Goal: Task Accomplishment & Management: Use online tool/utility

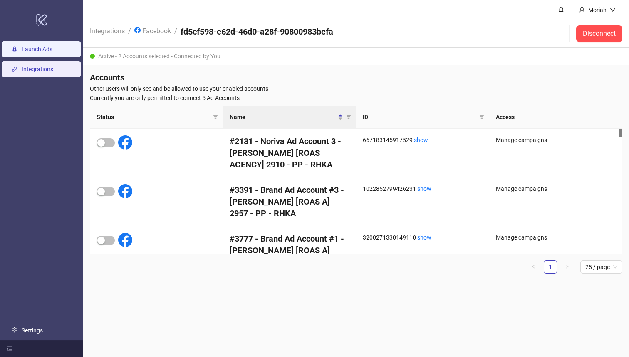
click at [29, 50] on link "Launch Ads" at bounding box center [37, 49] width 31 height 7
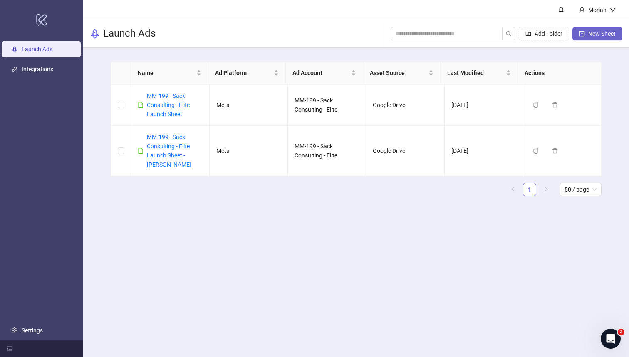
click at [600, 33] on span "New Sheet" at bounding box center [601, 33] width 27 height 7
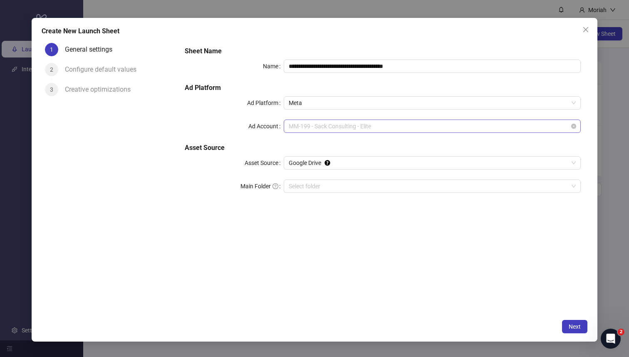
click at [382, 126] on span "MM-199 - Sack Consulting - Elite" at bounding box center [432, 126] width 287 height 12
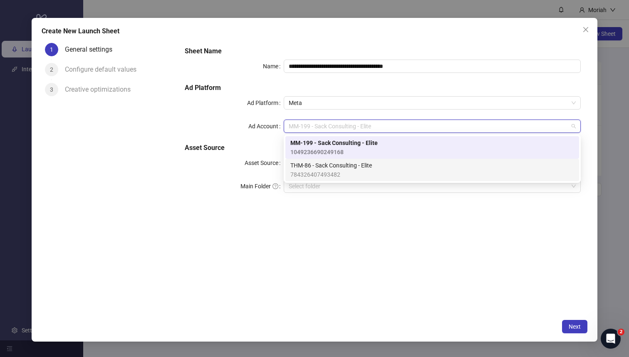
click at [370, 171] on span "784326407493482" at bounding box center [331, 174] width 82 height 9
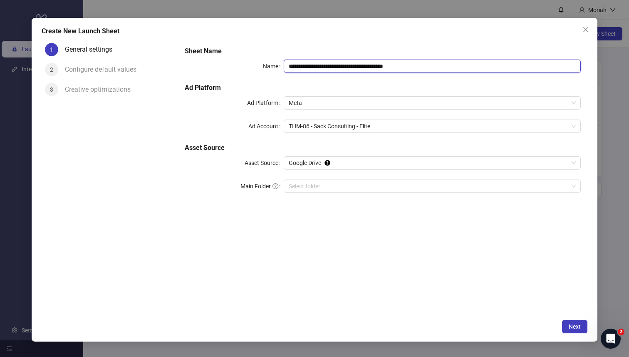
drag, startPoint x: 309, startPoint y: 66, endPoint x: 263, endPoint y: 66, distance: 46.6
click at [263, 66] on div "**********" at bounding box center [383, 65] width 397 height 13
drag, startPoint x: 413, startPoint y: 66, endPoint x: 258, endPoint y: 66, distance: 155.2
click at [258, 66] on div "**********" at bounding box center [383, 65] width 397 height 13
type input "**********"
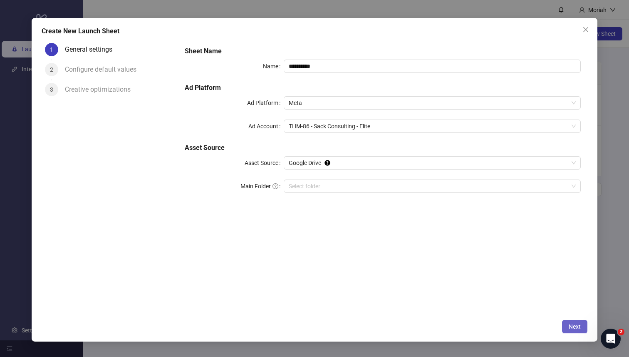
click at [574, 323] on span "Next" at bounding box center [575, 326] width 12 height 7
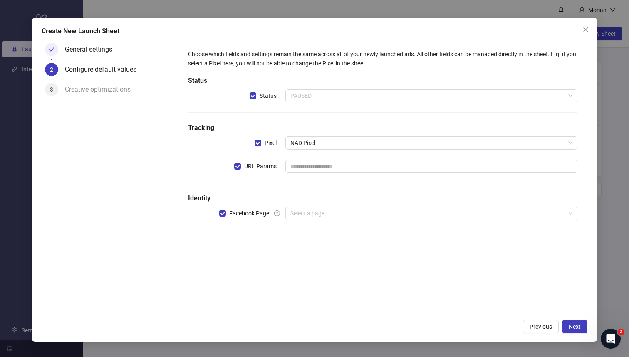
click at [330, 97] on span "PAUSED" at bounding box center [431, 95] width 282 height 12
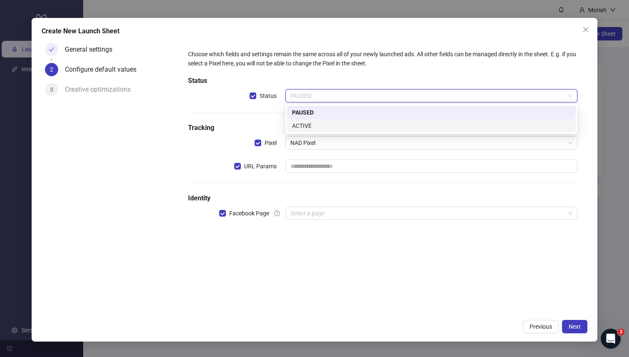
click at [325, 124] on div "ACTIVE" at bounding box center [431, 125] width 279 height 9
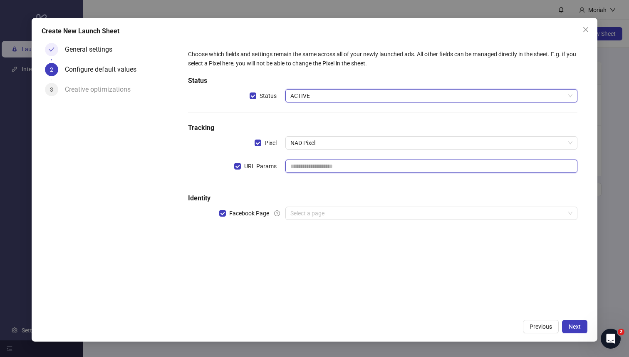
click at [317, 168] on input "text" at bounding box center [431, 165] width 292 height 13
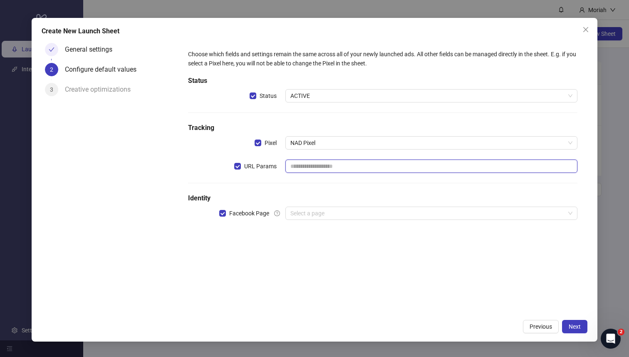
type input "**********"
click at [340, 191] on div "**********" at bounding box center [383, 139] width 397 height 187
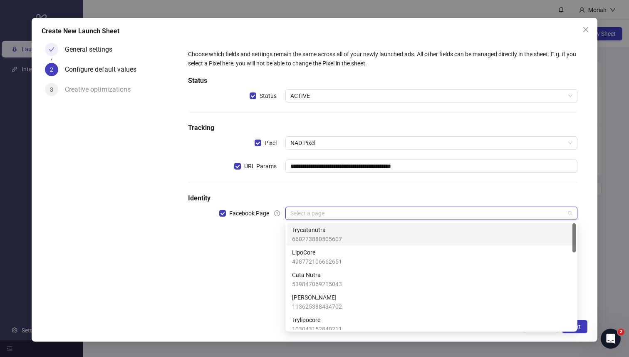
click at [302, 215] on input "search" at bounding box center [427, 213] width 275 height 12
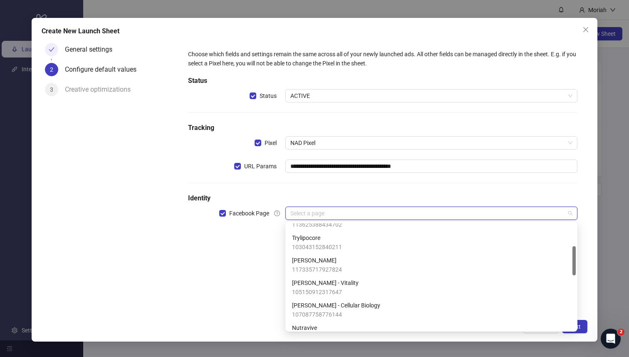
scroll to position [83, 0]
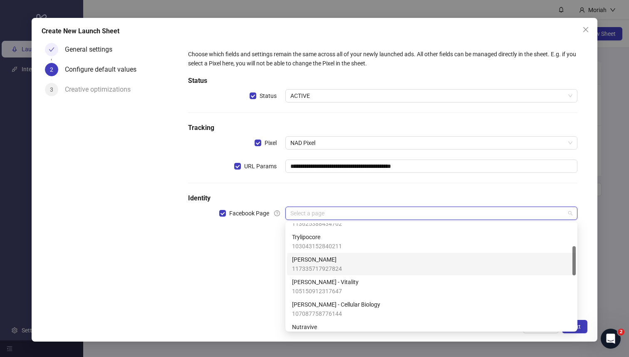
click at [322, 261] on span "Dr. Elena Marquez - Renewal" at bounding box center [317, 259] width 50 height 9
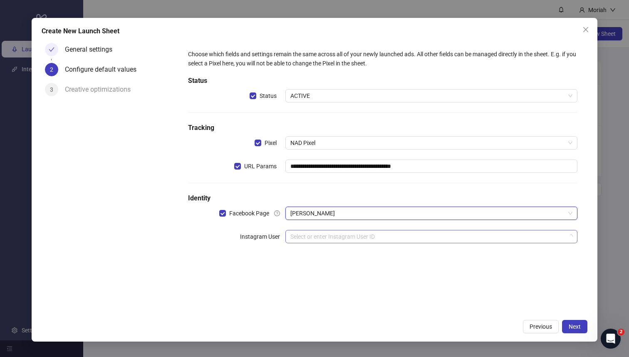
click at [464, 234] on input "search" at bounding box center [427, 236] width 275 height 12
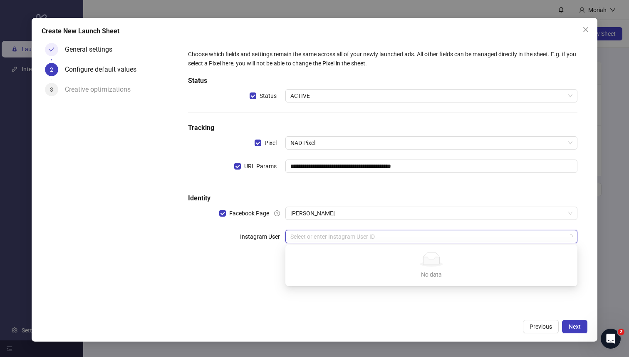
click at [454, 237] on input "search" at bounding box center [427, 236] width 275 height 12
click at [449, 225] on div "**********" at bounding box center [383, 151] width 397 height 210
click at [446, 240] on input "search" at bounding box center [427, 236] width 275 height 12
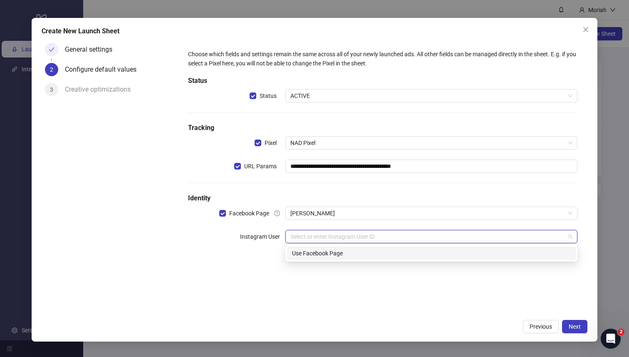
click at [410, 253] on div "Use Facebook Page" at bounding box center [431, 252] width 279 height 9
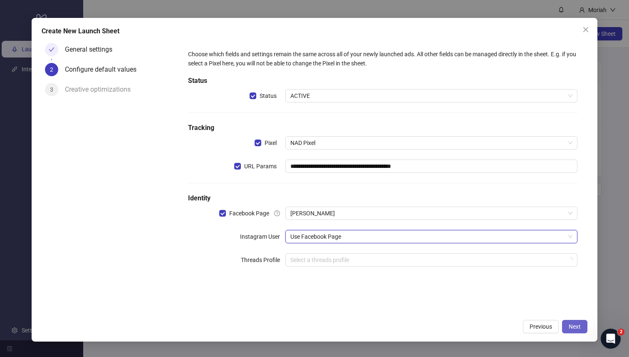
click at [571, 329] on span "Next" at bounding box center [575, 326] width 12 height 7
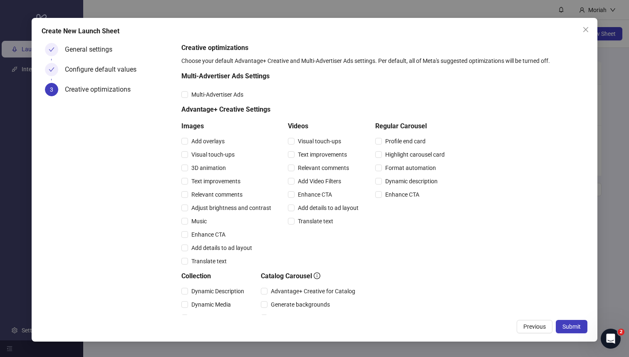
scroll to position [149, 0]
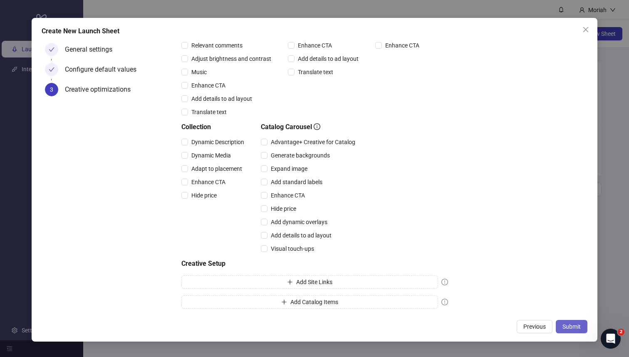
click at [576, 328] on span "Submit" at bounding box center [572, 326] width 18 height 7
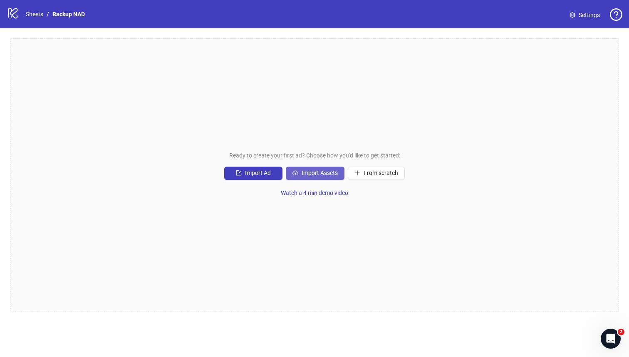
click at [310, 171] on span "Import Assets" at bounding box center [320, 172] width 36 height 7
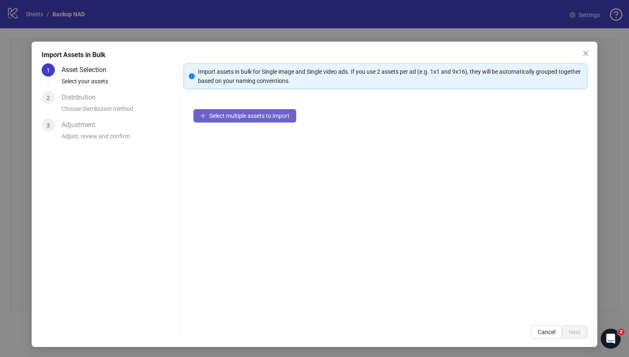
click at [226, 116] on span "Select multiple assets to import" at bounding box center [249, 115] width 80 height 7
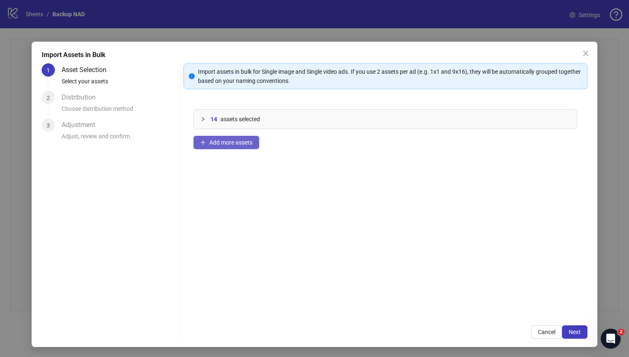
click at [230, 138] on button "Add more assets" at bounding box center [226, 142] width 66 height 13
click at [562, 331] on button "Next" at bounding box center [574, 331] width 25 height 13
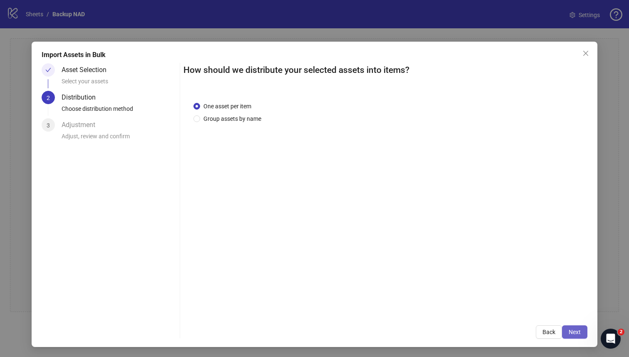
click at [569, 332] on span "Next" at bounding box center [575, 331] width 12 height 7
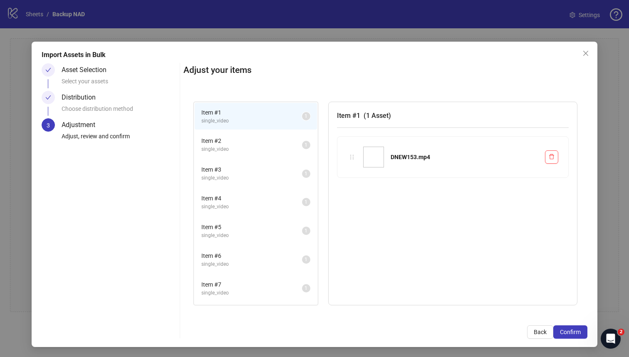
click at [563, 332] on span "Confirm" at bounding box center [570, 331] width 21 height 7
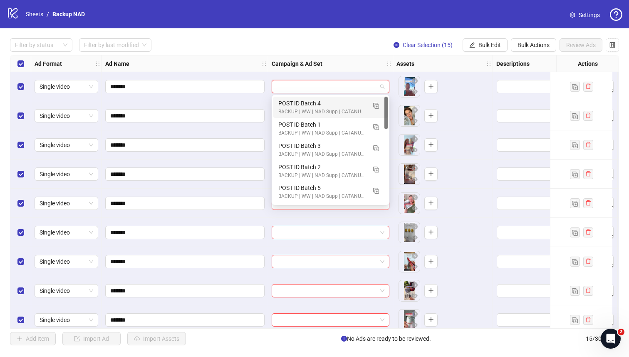
click at [324, 85] on input "search" at bounding box center [327, 86] width 100 height 12
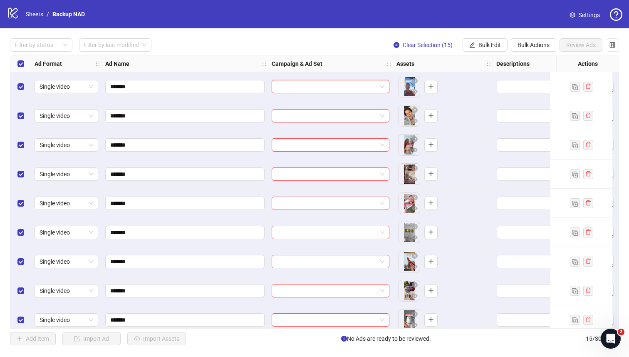
click at [338, 88] on input "search" at bounding box center [327, 86] width 100 height 12
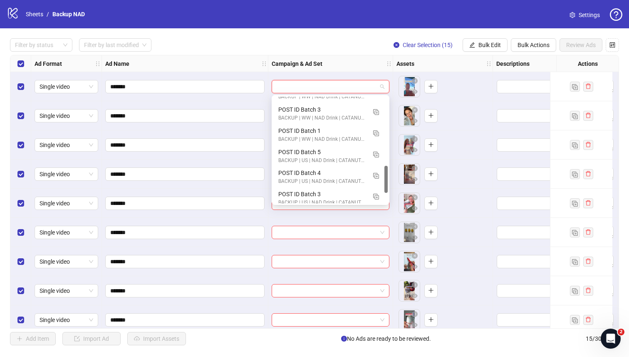
scroll to position [318, 0]
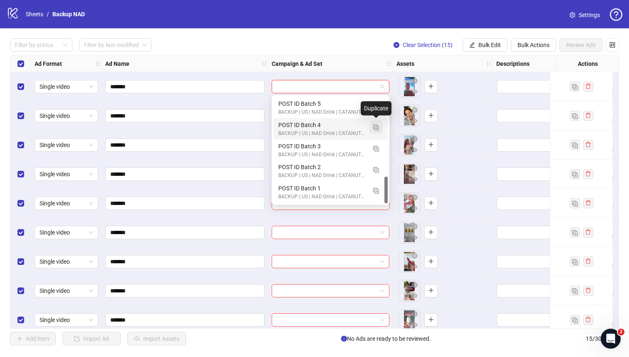
click at [376, 129] on img "button" at bounding box center [376, 127] width 6 height 6
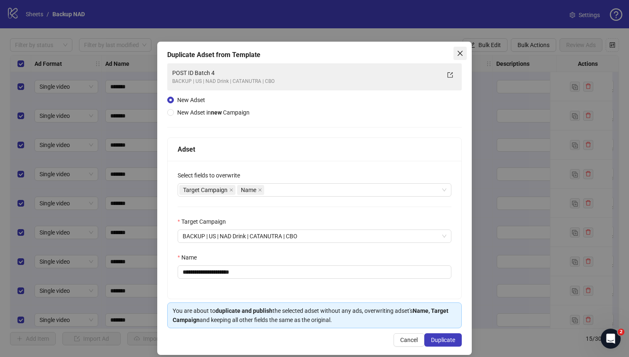
click at [461, 50] on span "Close" at bounding box center [460, 53] width 13 height 7
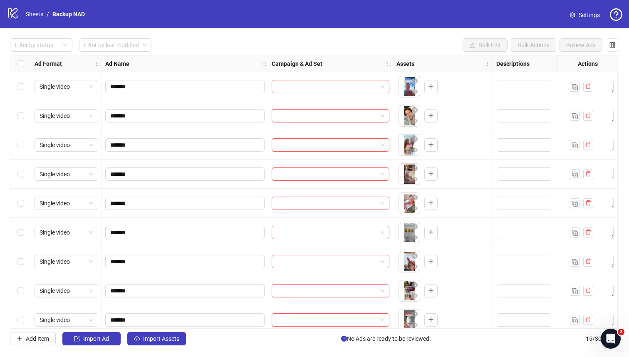
click at [320, 94] on div at bounding box center [330, 86] width 125 height 29
click at [321, 90] on input "search" at bounding box center [327, 86] width 100 height 12
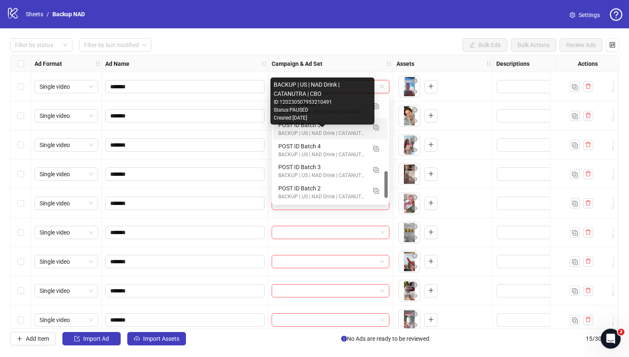
scroll to position [283, 0]
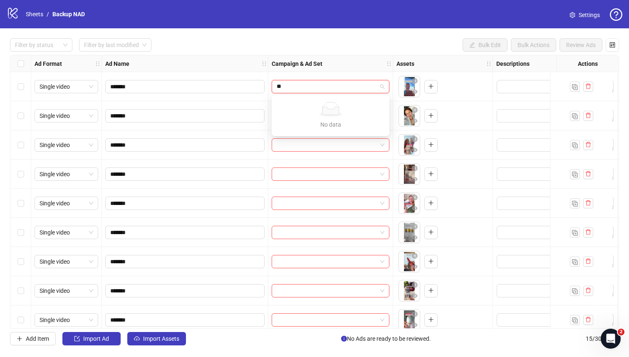
type input "*"
click at [351, 67] on div "Campaign & Ad Set" at bounding box center [330, 63] width 125 height 17
click at [380, 86] on span at bounding box center [331, 86] width 108 height 12
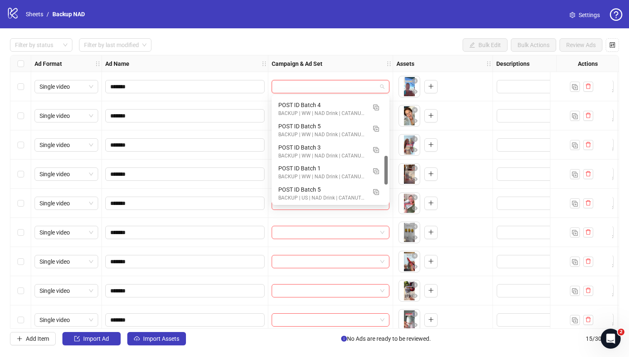
scroll to position [318, 0]
click at [376, 129] on img "button" at bounding box center [376, 127] width 6 height 6
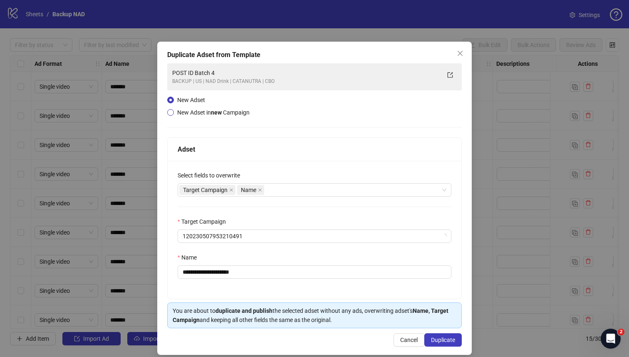
click at [200, 109] on span "New Adset in new Campaign" at bounding box center [213, 112] width 72 height 7
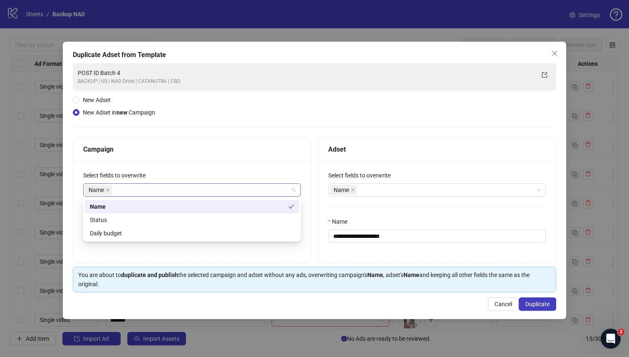
click at [149, 187] on div "Name" at bounding box center [188, 190] width 206 height 12
click at [141, 218] on div "Status" at bounding box center [192, 219] width 204 height 9
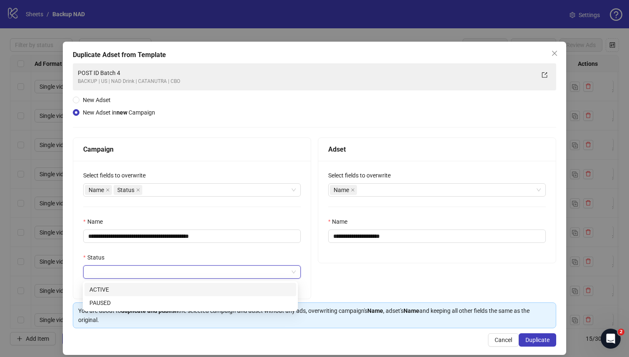
click at [136, 272] on input "Status" at bounding box center [188, 271] width 200 height 12
click at [134, 291] on div "ACTIVE" at bounding box center [190, 289] width 202 height 9
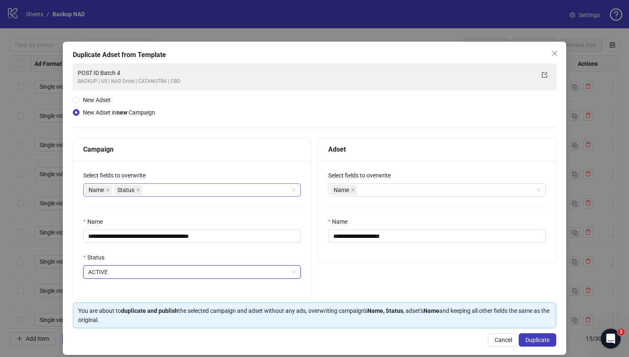
click at [166, 188] on div "Name Status" at bounding box center [188, 190] width 206 height 12
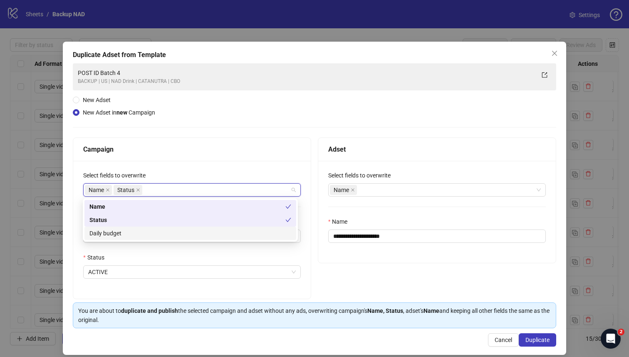
click at [149, 230] on div "Daily budget" at bounding box center [190, 232] width 202 height 9
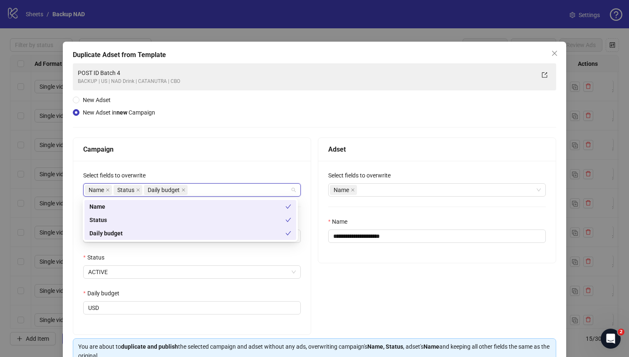
click at [173, 175] on div "Select fields to overwrite" at bounding box center [192, 177] width 218 height 12
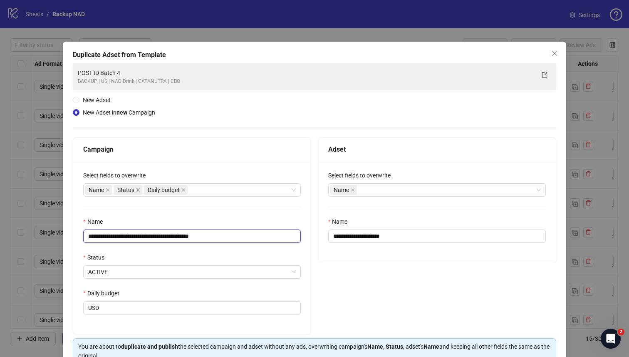
drag, startPoint x: 225, startPoint y: 238, endPoint x: 205, endPoint y: 238, distance: 20.0
click at [205, 238] on input "**********" at bounding box center [192, 235] width 218 height 13
type input "**********"
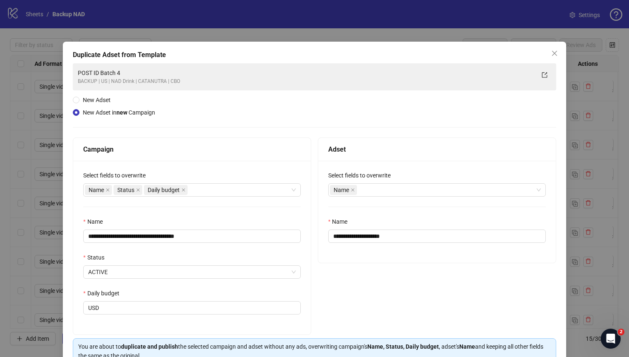
click at [216, 220] on div "Name" at bounding box center [192, 223] width 218 height 12
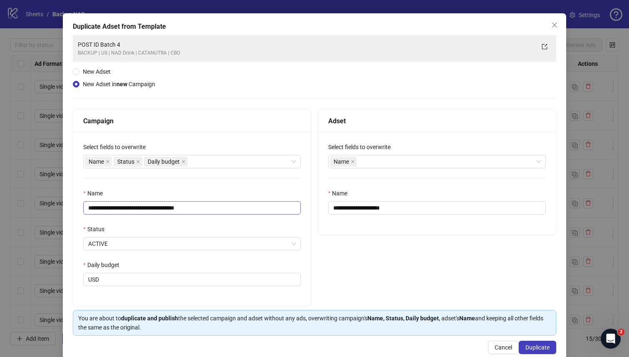
scroll to position [29, 0]
click at [136, 283] on input "Daily budget" at bounding box center [201, 279] width 200 height 12
type input "******"
click at [173, 265] on div "Daily budget" at bounding box center [192, 266] width 218 height 12
click at [370, 163] on div "Name" at bounding box center [433, 161] width 206 height 12
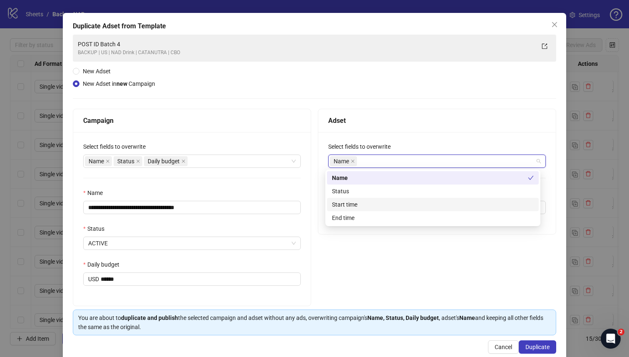
click at [362, 205] on div "Start time" at bounding box center [433, 204] width 202 height 9
click at [417, 142] on div "Select fields to overwrite" at bounding box center [437, 148] width 218 height 12
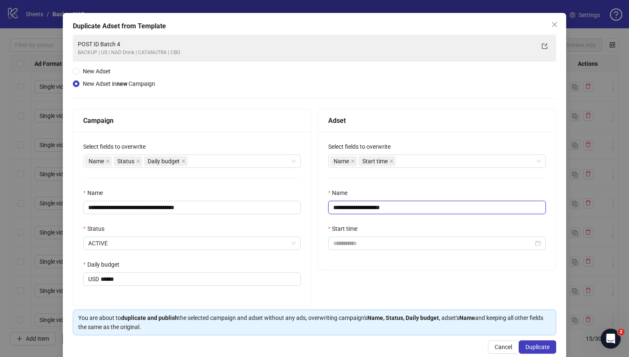
drag, startPoint x: 398, startPoint y: 207, endPoint x: 320, endPoint y: 208, distance: 77.8
click at [320, 208] on div "**********" at bounding box center [437, 201] width 238 height 138
type input "*******"
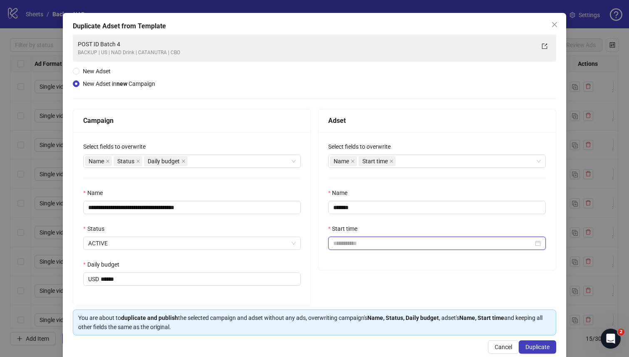
click at [342, 245] on input "Start time" at bounding box center [433, 242] width 200 height 9
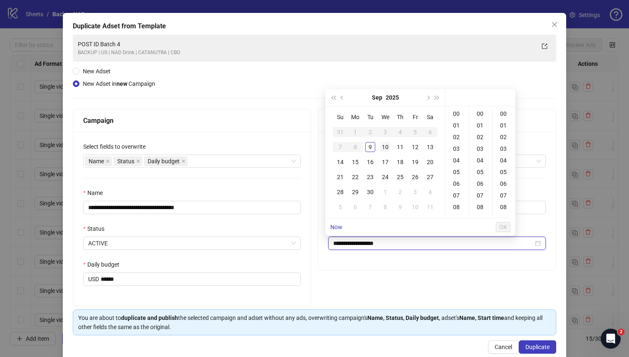
type input "**********"
click at [371, 144] on div "9" at bounding box center [370, 147] width 10 height 10
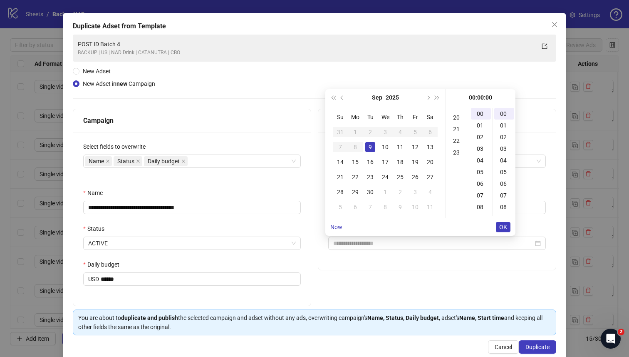
scroll to position [268, 0]
click at [457, 116] on div "23" at bounding box center [457, 114] width 20 height 12
type input "**********"
click at [504, 222] on button "OK" at bounding box center [503, 227] width 15 height 10
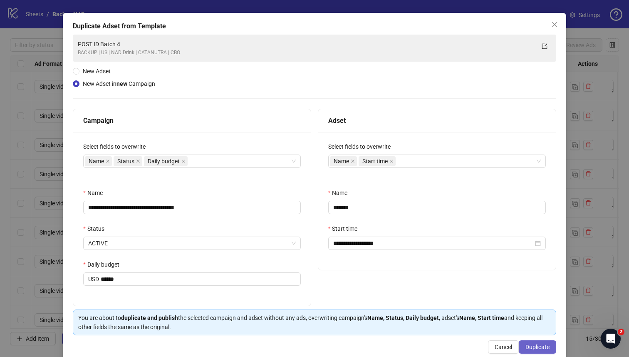
click at [526, 344] on span "Duplicate" at bounding box center [538, 346] width 24 height 7
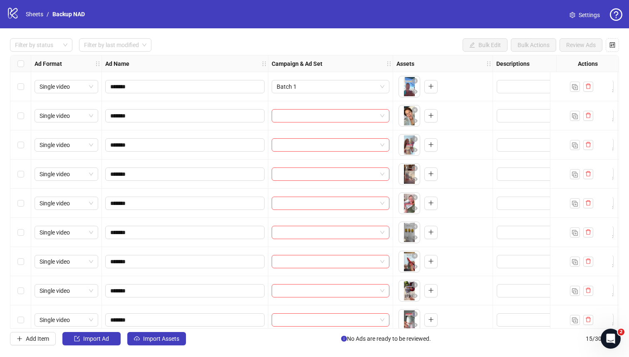
click at [351, 122] on div at bounding box center [330, 115] width 125 height 29
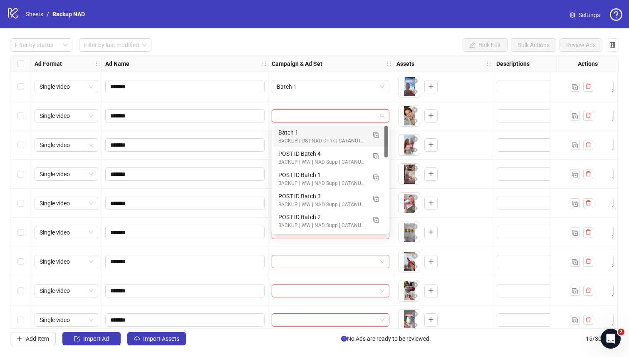
click at [348, 120] on input "search" at bounding box center [327, 115] width 100 height 12
click at [340, 138] on div "BACKUP | US | NAD Drink | CATANUTRA | CBO" at bounding box center [322, 141] width 88 height 8
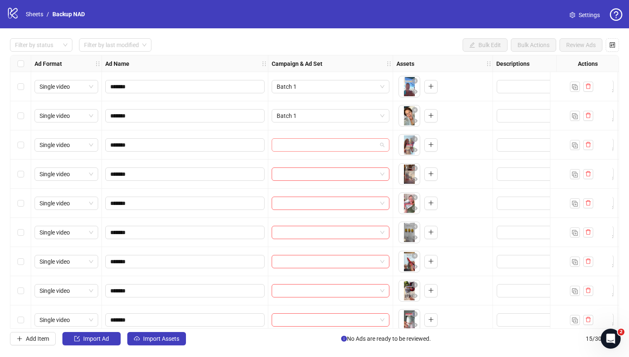
click at [336, 145] on input "search" at bounding box center [327, 145] width 100 height 12
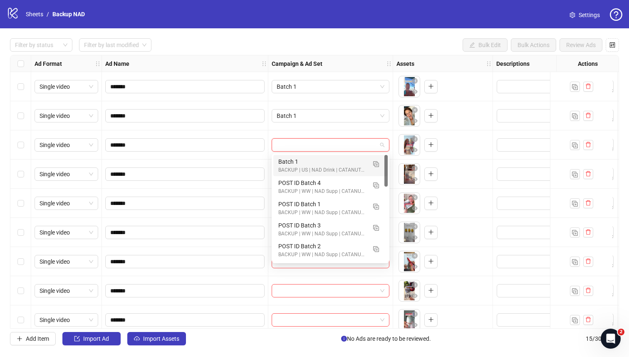
click at [330, 159] on div "Batch 1" at bounding box center [322, 161] width 88 height 9
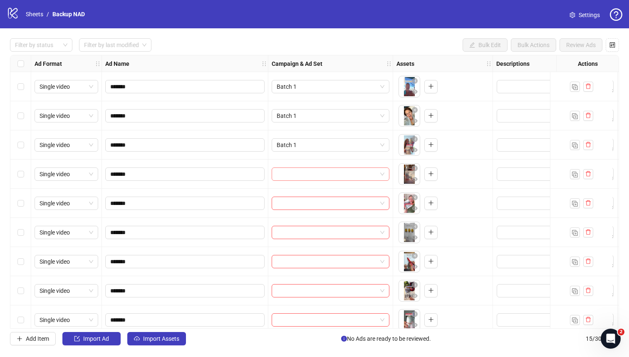
click at [326, 169] on input "search" at bounding box center [327, 174] width 100 height 12
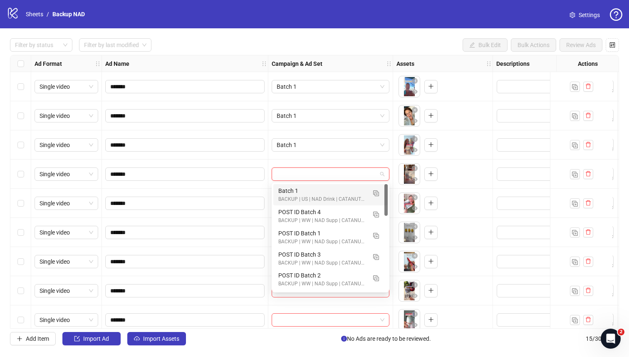
click at [322, 197] on div "BACKUP | US | NAD Drink | CATANUTRA | CBO" at bounding box center [322, 199] width 88 height 8
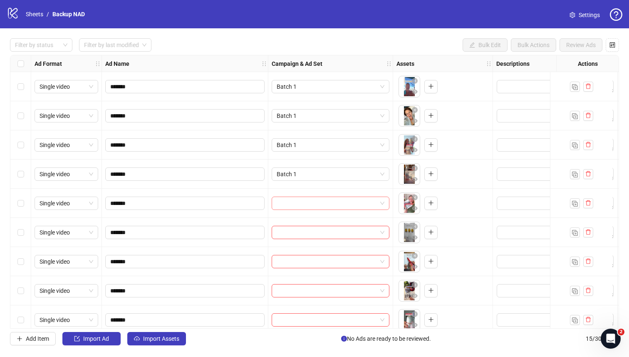
click at [321, 202] on input "search" at bounding box center [327, 203] width 100 height 12
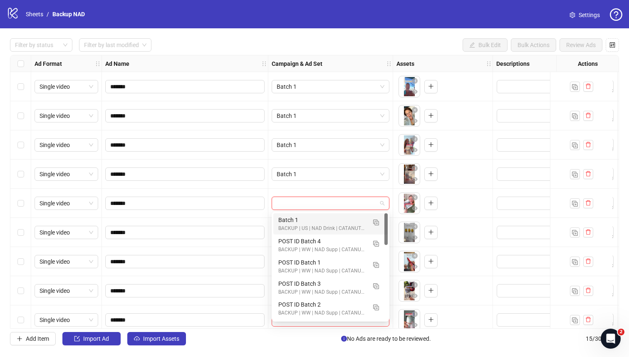
click at [319, 223] on div "Batch 1" at bounding box center [322, 219] width 88 height 9
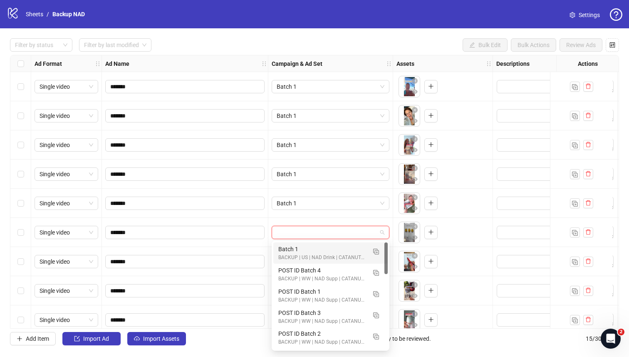
click at [318, 232] on input "search" at bounding box center [327, 232] width 100 height 12
click at [375, 248] on img "button" at bounding box center [376, 251] width 6 height 6
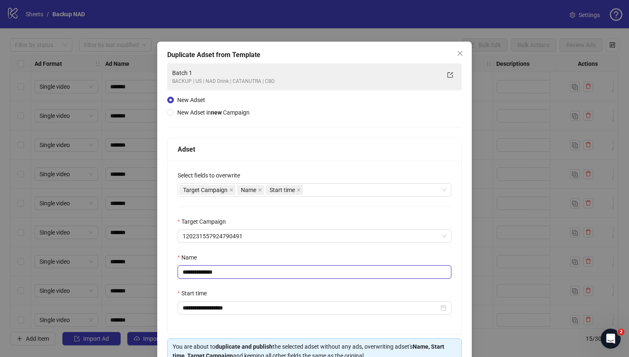
drag, startPoint x: 243, startPoint y: 270, endPoint x: 198, endPoint y: 272, distance: 45.0
click at [198, 272] on input "**********" at bounding box center [315, 271] width 274 height 13
type input "*******"
click at [220, 257] on div "Name" at bounding box center [315, 259] width 274 height 12
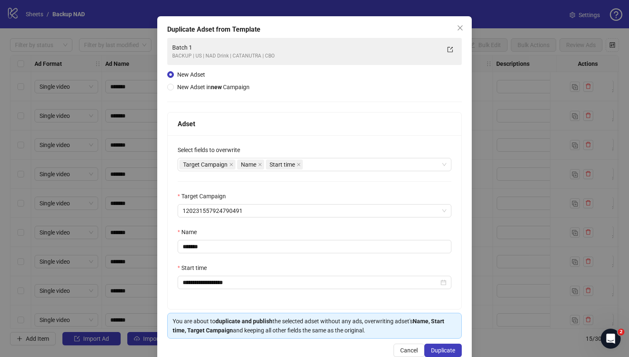
scroll to position [33, 0]
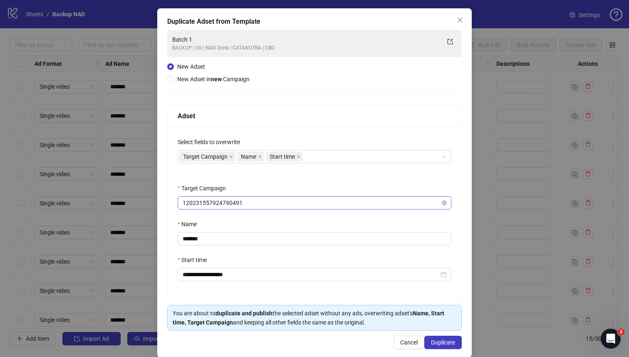
click at [310, 201] on span "120231557924790491" at bounding box center [315, 202] width 264 height 12
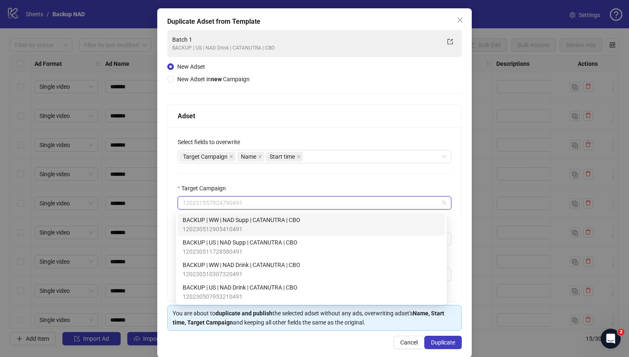
click at [309, 186] on div "Target Campaign" at bounding box center [315, 189] width 274 height 12
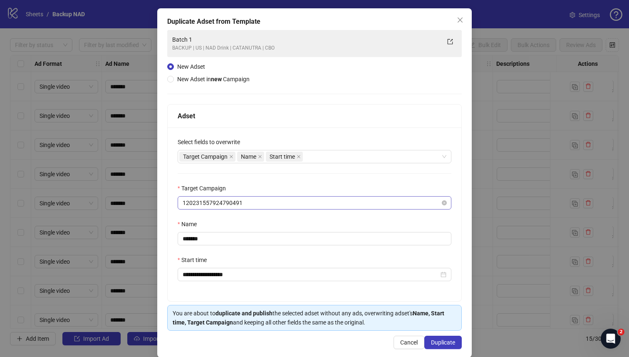
click at [301, 202] on span "120231557924790491" at bounding box center [315, 202] width 264 height 12
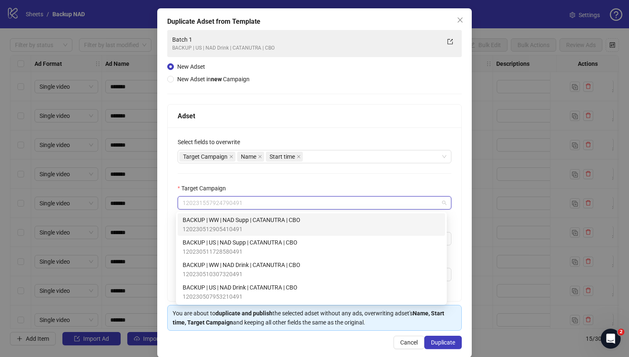
click at [315, 174] on div "**********" at bounding box center [315, 214] width 294 height 174
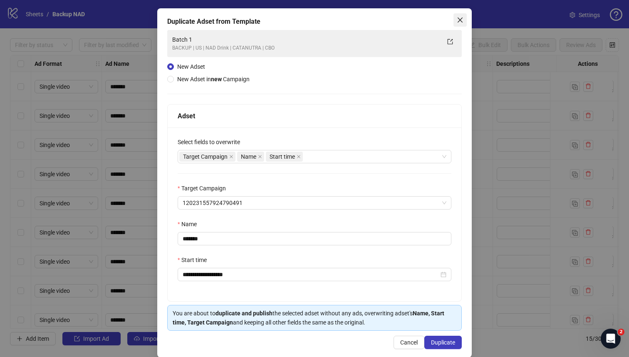
click at [458, 21] on icon "close" at bounding box center [460, 19] width 5 height 5
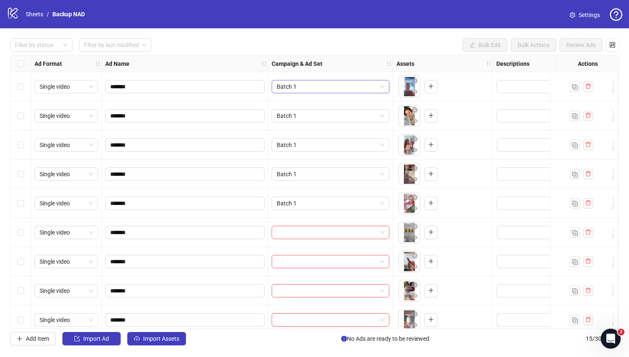
click at [352, 87] on span "Batch 1" at bounding box center [331, 86] width 108 height 12
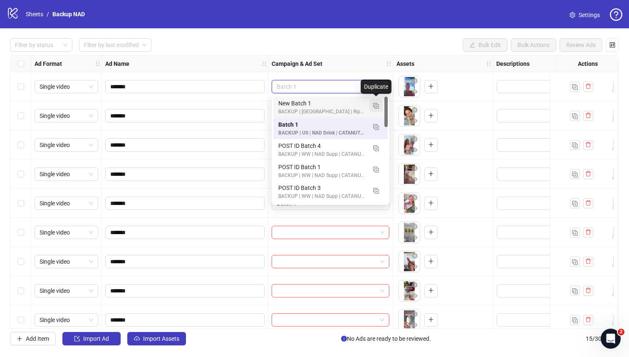
click at [373, 106] on button "button" at bounding box center [375, 105] width 13 height 13
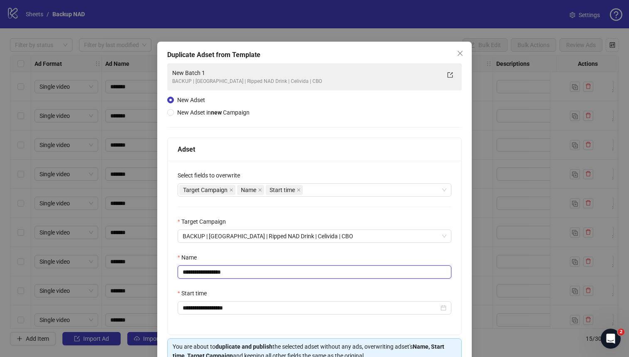
drag, startPoint x: 266, startPoint y: 273, endPoint x: 165, endPoint y: 267, distance: 101.7
click at [165, 267] on div "**********" at bounding box center [314, 216] width 315 height 349
type input "*******"
click at [304, 172] on div "Select fields to overwrite" at bounding box center [315, 177] width 274 height 12
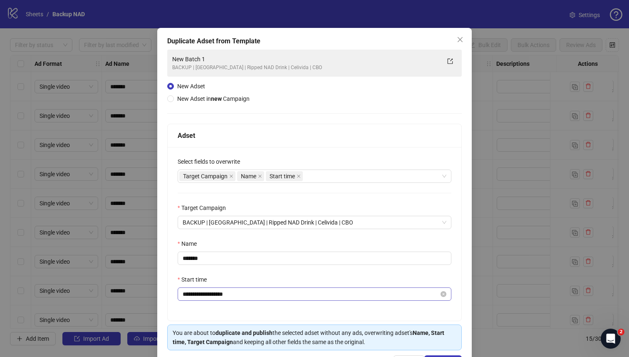
scroll to position [30, 0]
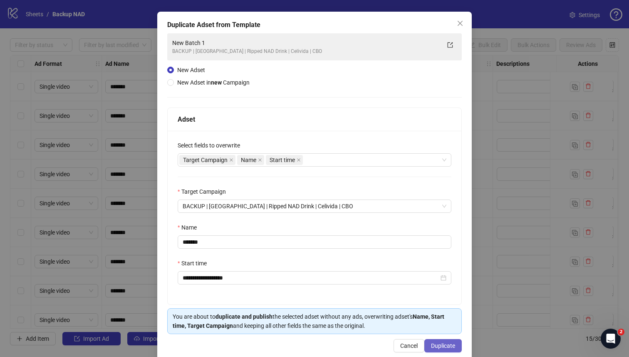
click at [436, 346] on span "Duplicate" at bounding box center [443, 345] width 24 height 7
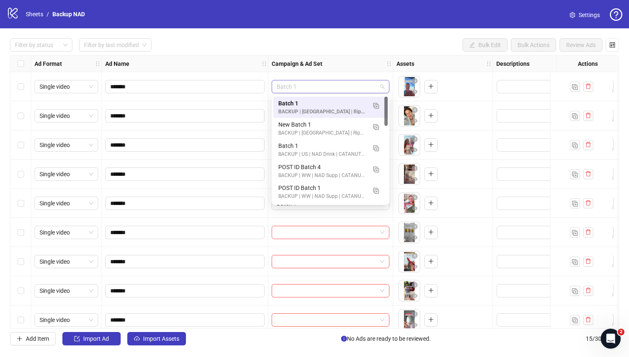
click at [299, 89] on span "Batch 1" at bounding box center [331, 86] width 108 height 12
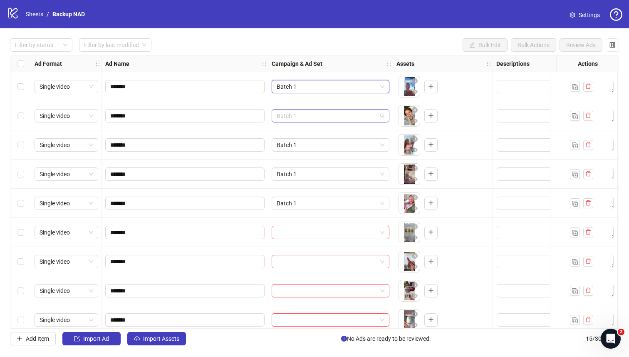
click at [308, 118] on span "Batch 1" at bounding box center [331, 115] width 108 height 12
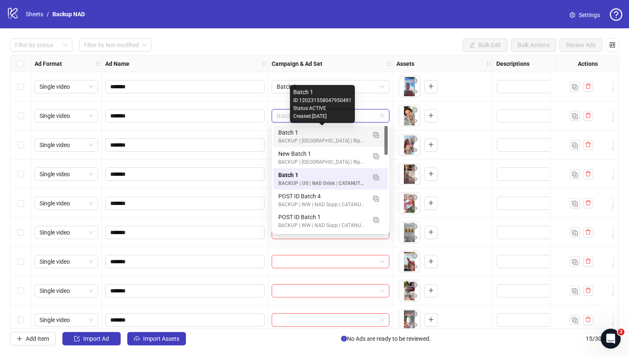
click at [313, 134] on div "Batch 1" at bounding box center [322, 132] width 88 height 9
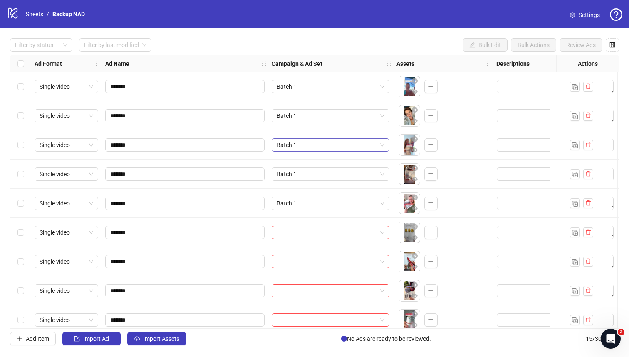
click at [313, 141] on span "Batch 1" at bounding box center [331, 145] width 108 height 12
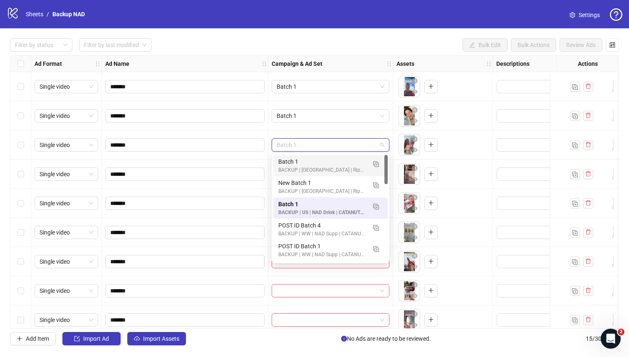
click at [314, 159] on div "Batch 1" at bounding box center [322, 161] width 88 height 9
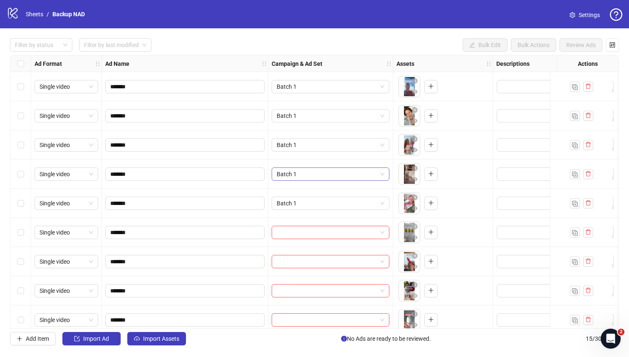
click at [314, 171] on span "Batch 1" at bounding box center [331, 174] width 108 height 12
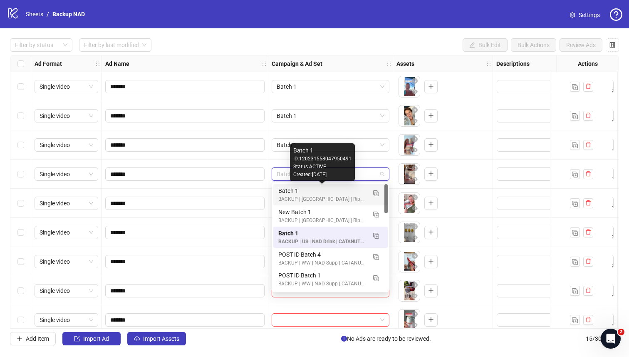
click at [315, 193] on div "Batch 1" at bounding box center [322, 190] width 88 height 9
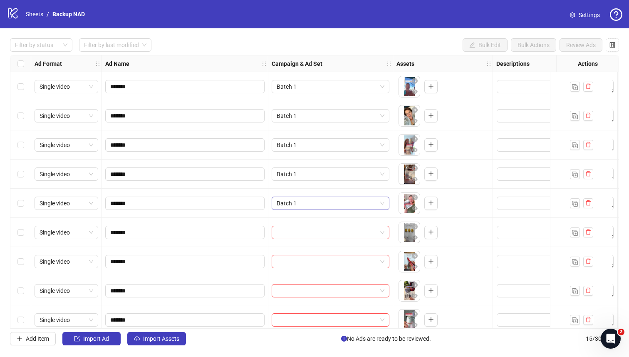
click at [315, 203] on span "Batch 1" at bounding box center [331, 203] width 108 height 12
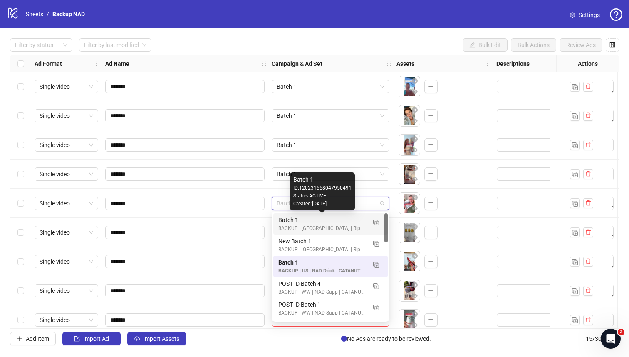
click at [314, 218] on div "Batch 1" at bounding box center [322, 219] width 88 height 9
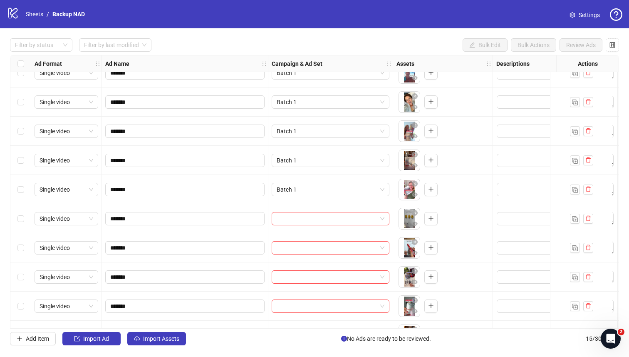
scroll to position [14, 0]
click at [315, 215] on input "search" at bounding box center [327, 218] width 100 height 12
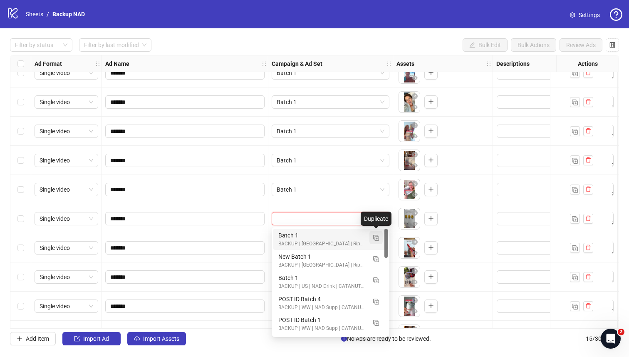
click at [372, 237] on button "button" at bounding box center [375, 237] width 13 height 13
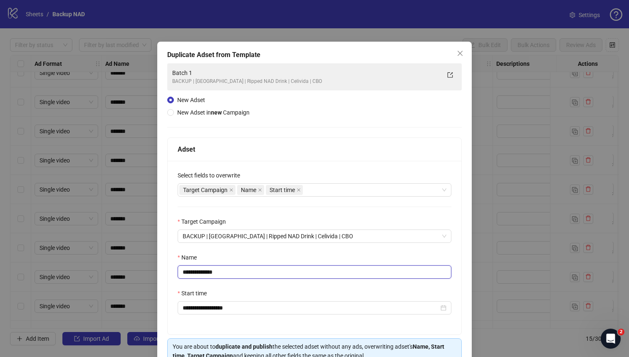
drag, startPoint x: 243, startPoint y: 274, endPoint x: 198, endPoint y: 276, distance: 45.0
click at [198, 276] on input "**********" at bounding box center [315, 271] width 274 height 13
type input "*******"
click at [222, 261] on div "Name" at bounding box center [315, 259] width 274 height 12
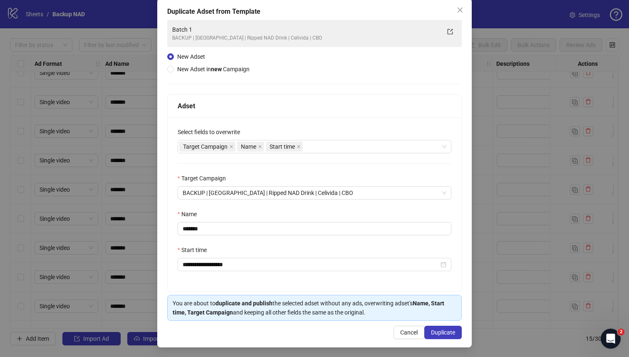
scroll to position [45, 0]
click at [439, 329] on span "Duplicate" at bounding box center [443, 331] width 24 height 7
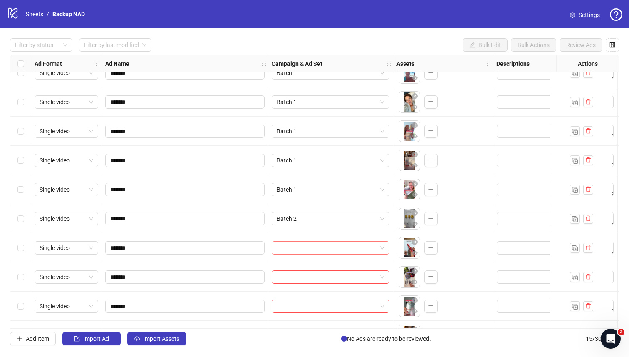
click at [313, 241] on div at bounding box center [331, 247] width 118 height 13
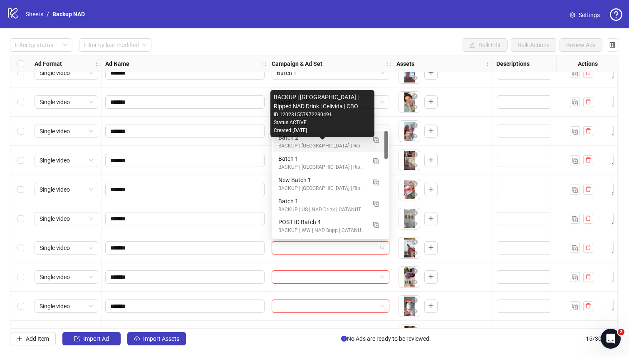
click at [297, 144] on div "BACKUP | [GEOGRAPHIC_DATA] | Ripped NAD Drink | Celivida | CBO" at bounding box center [322, 146] width 88 height 8
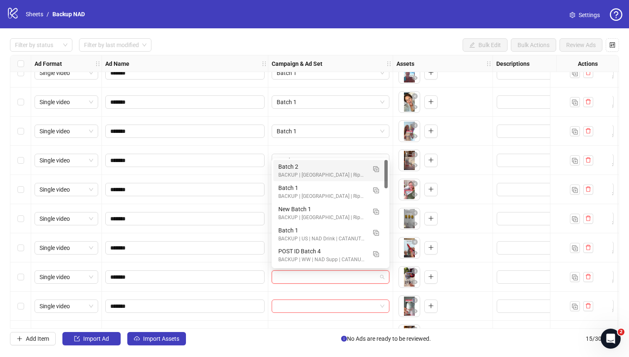
click at [305, 275] on input "search" at bounding box center [327, 276] width 100 height 12
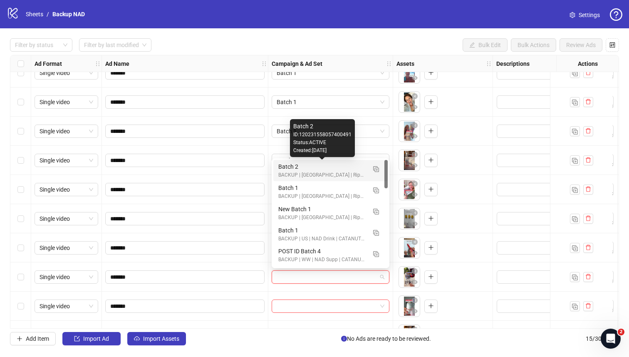
click at [281, 170] on div "Batch 2" at bounding box center [322, 166] width 88 height 9
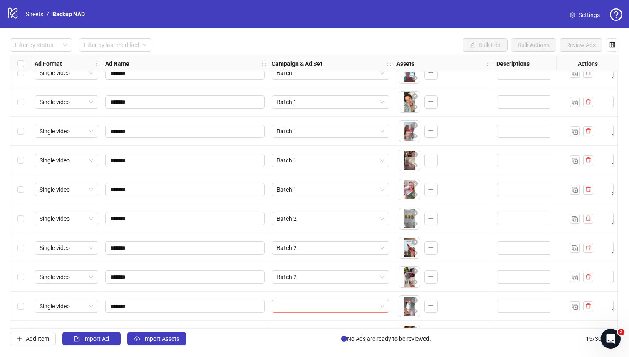
click at [298, 301] on input "search" at bounding box center [327, 306] width 100 height 12
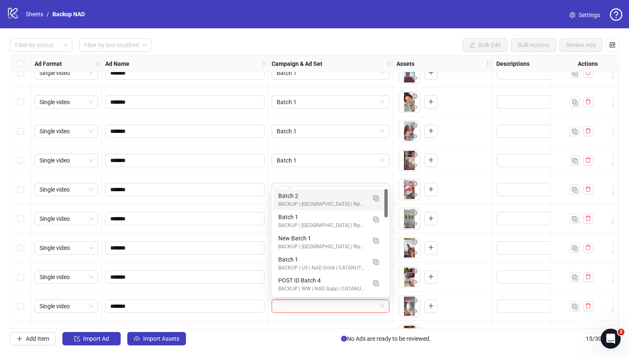
click at [290, 199] on div "Batch 2" at bounding box center [322, 195] width 88 height 9
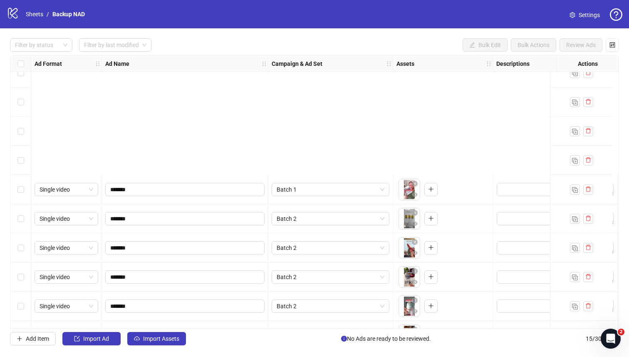
scroll to position [184, 0]
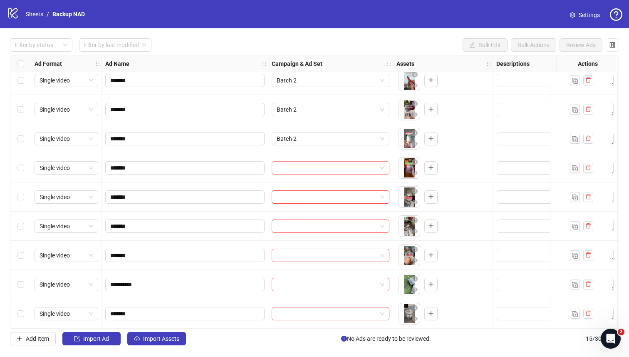
click at [300, 166] on input "search" at bounding box center [327, 167] width 100 height 12
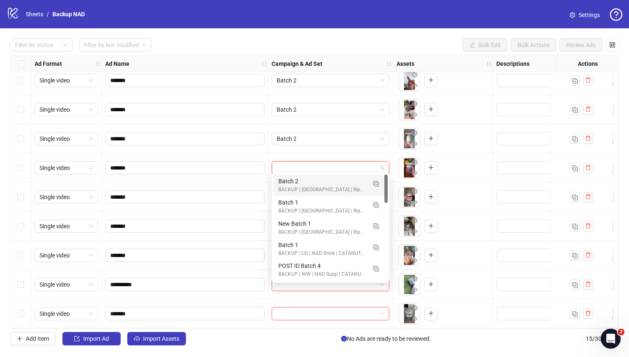
click at [285, 182] on div "Batch 2" at bounding box center [322, 180] width 88 height 9
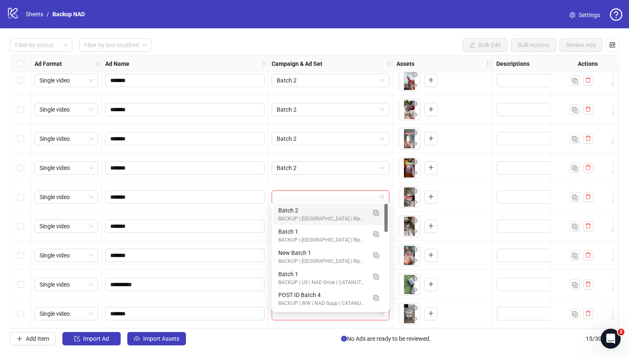
click at [284, 194] on input "search" at bounding box center [327, 197] width 100 height 12
click at [375, 215] on img "button" at bounding box center [376, 213] width 6 height 6
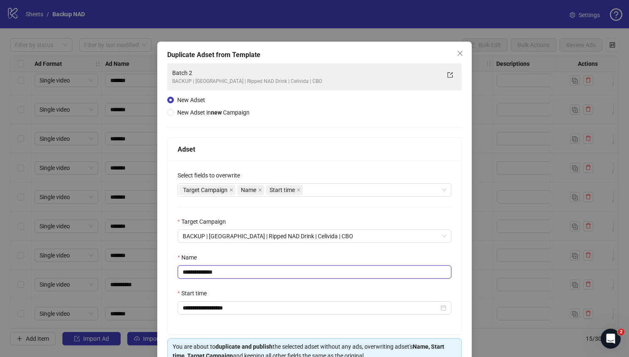
drag, startPoint x: 240, startPoint y: 273, endPoint x: 198, endPoint y: 274, distance: 42.0
click at [198, 274] on input "**********" at bounding box center [315, 271] width 274 height 13
type input "*******"
click at [223, 244] on div "**********" at bounding box center [315, 248] width 294 height 174
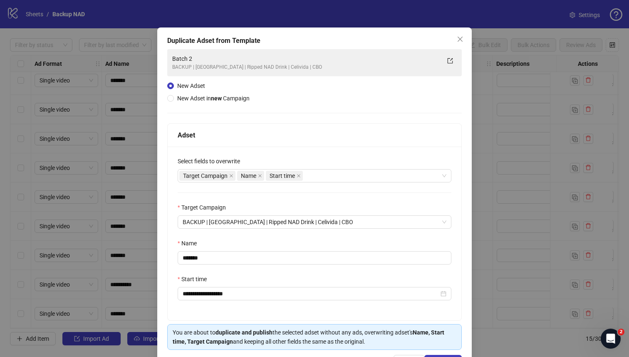
scroll to position [45, 0]
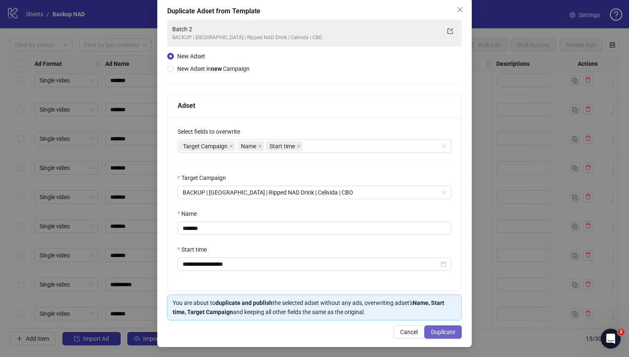
click at [438, 331] on span "Duplicate" at bounding box center [443, 331] width 24 height 7
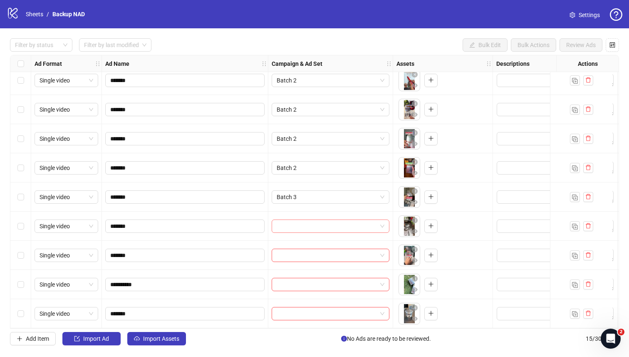
click at [296, 225] on input "search" at bounding box center [327, 226] width 100 height 12
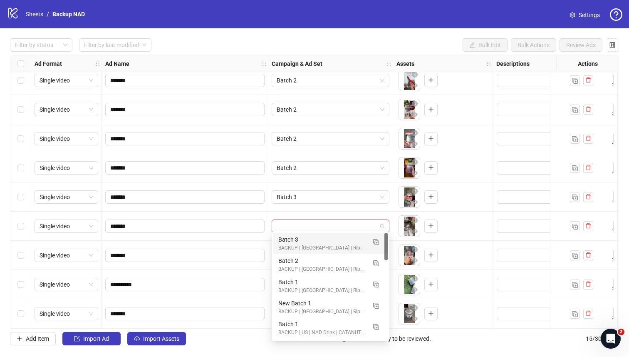
click at [292, 239] on div "Batch 3" at bounding box center [322, 239] width 88 height 9
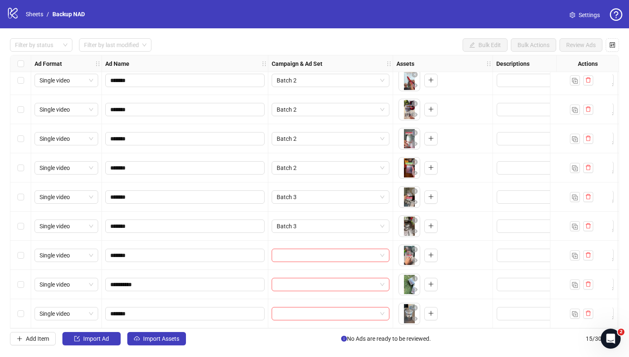
click at [299, 260] on div at bounding box center [330, 254] width 125 height 29
click at [299, 253] on input "search" at bounding box center [327, 255] width 100 height 12
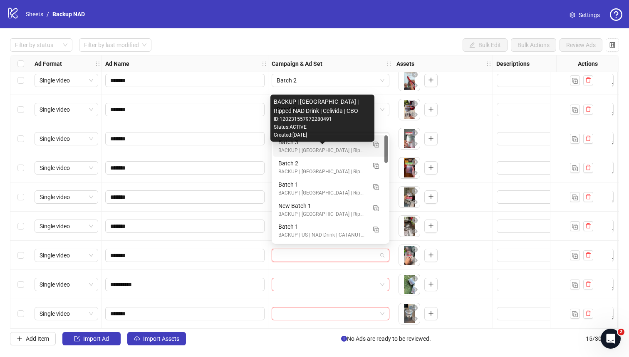
click at [291, 151] on div "BACKUP | [GEOGRAPHIC_DATA] | Ripped NAD Drink | Celivida | CBO" at bounding box center [322, 150] width 88 height 8
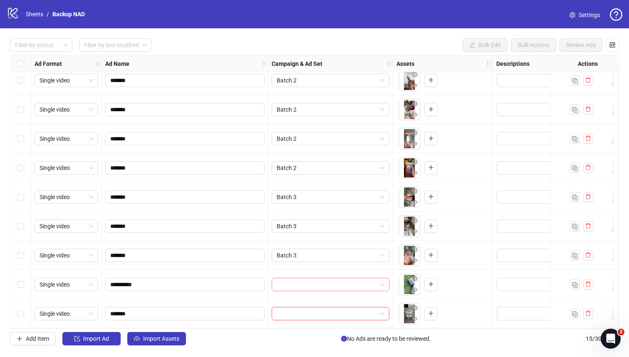
click at [312, 278] on input "search" at bounding box center [327, 284] width 100 height 12
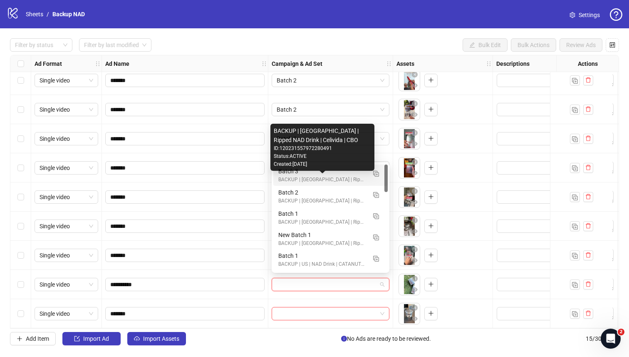
click at [278, 178] on div "BACKUP | [GEOGRAPHIC_DATA] | Ripped NAD Drink | Celivida | CBO" at bounding box center [322, 180] width 88 height 8
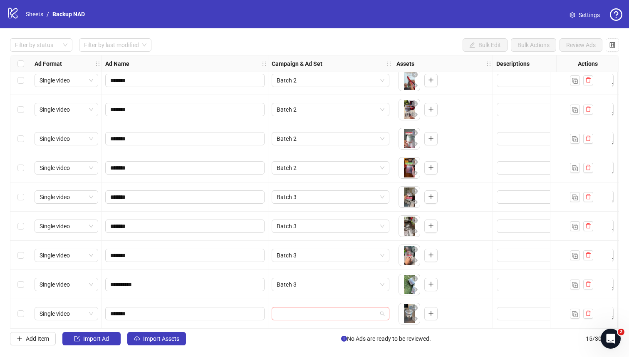
drag, startPoint x: 293, startPoint y: 307, endPoint x: 289, endPoint y: 305, distance: 4.9
click at [293, 308] on input "search" at bounding box center [327, 313] width 100 height 12
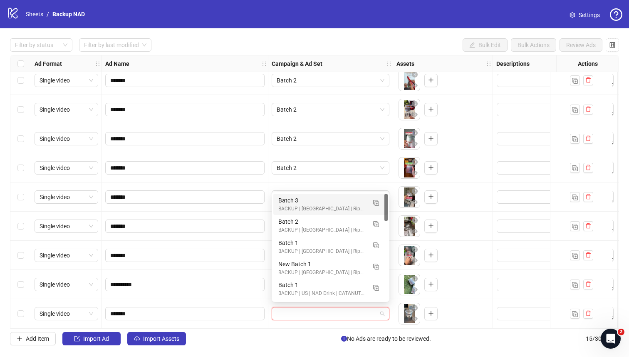
click at [277, 204] on div "Batch 3 BACKUP | US | Ripped NAD Drink | Celivida | CBO" at bounding box center [330, 203] width 114 height 21
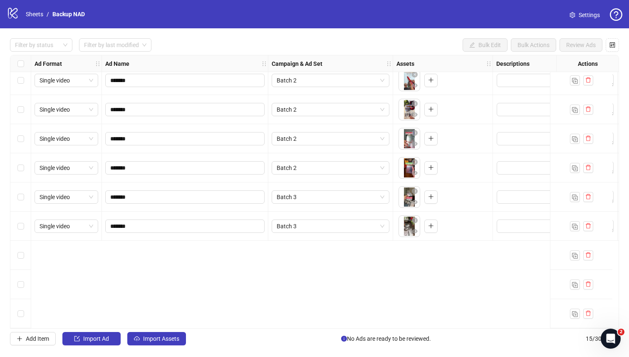
scroll to position [0, 0]
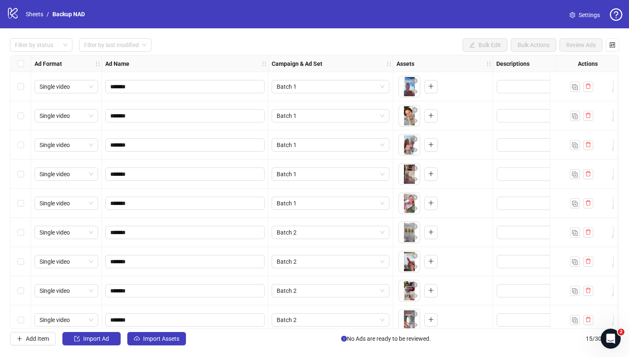
click at [25, 89] on div "Select row 1" at bounding box center [20, 86] width 21 height 29
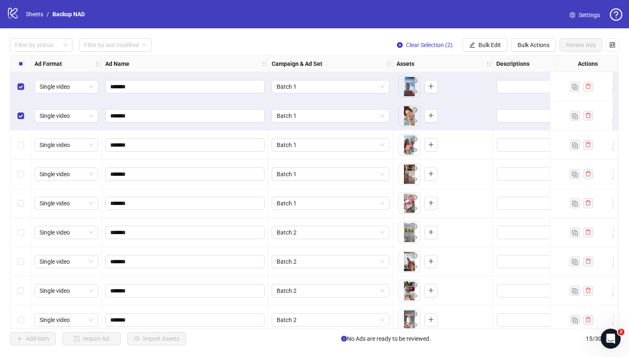
click at [22, 153] on div "Select row 3" at bounding box center [20, 144] width 21 height 29
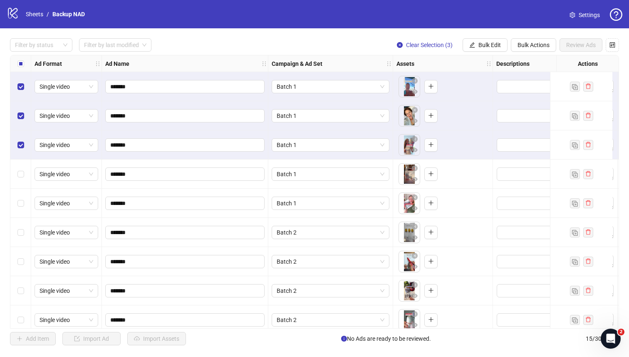
click at [22, 179] on div "Select row 4" at bounding box center [20, 173] width 21 height 29
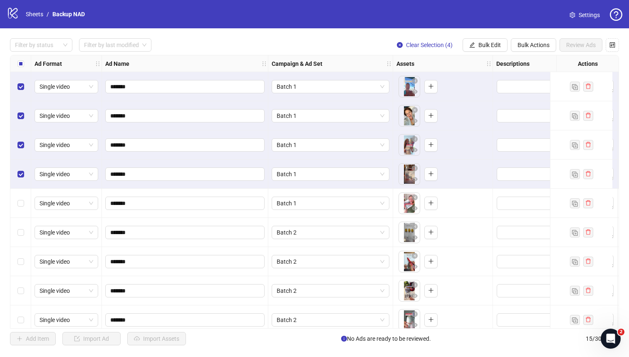
click at [24, 200] on div "Select row 5" at bounding box center [20, 202] width 21 height 29
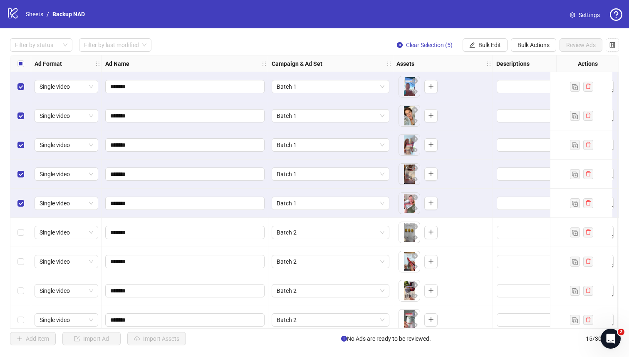
scroll to position [184, 0]
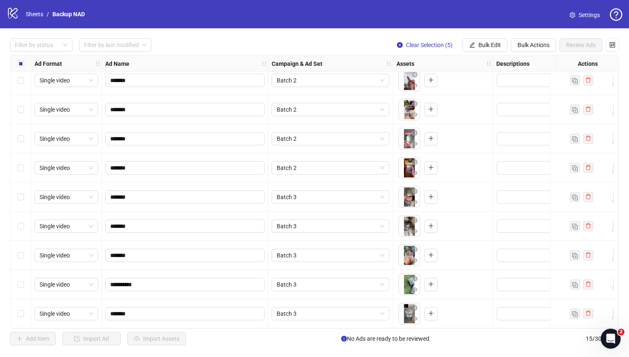
click at [27, 307] on div "Select row 15" at bounding box center [20, 313] width 21 height 29
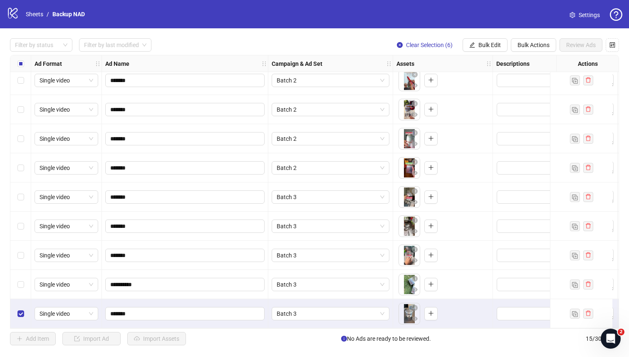
click at [23, 284] on label "Select row 14" at bounding box center [20, 284] width 7 height 9
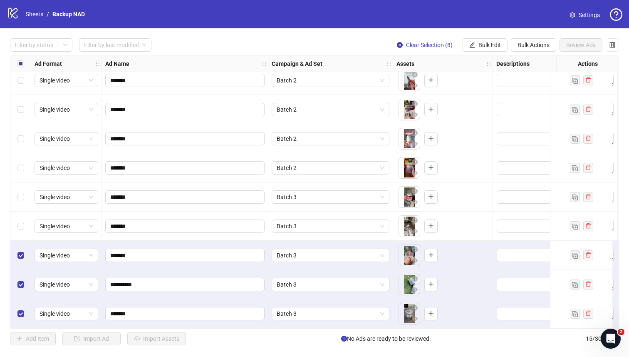
click at [15, 218] on div "Select row 12" at bounding box center [20, 225] width 21 height 29
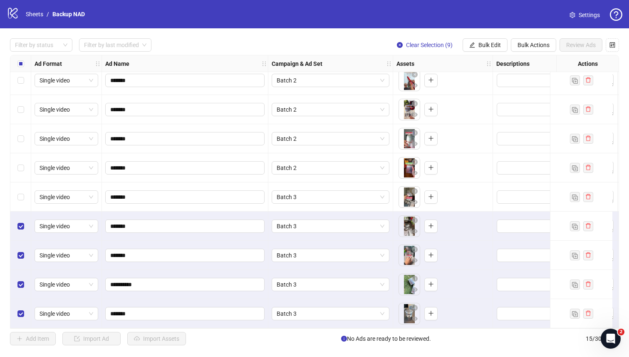
drag, startPoint x: 16, startPoint y: 195, endPoint x: 16, endPoint y: 182, distance: 13.3
click at [16, 195] on div "Select row 11" at bounding box center [20, 196] width 21 height 29
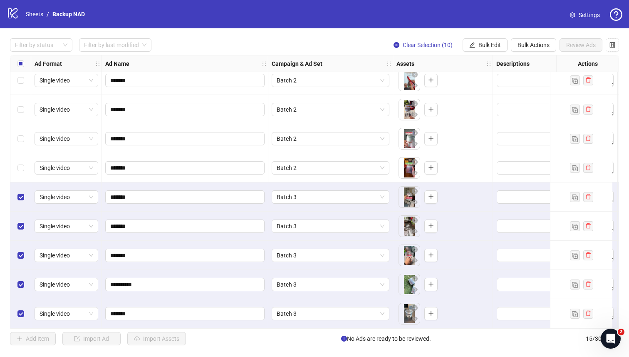
click at [15, 157] on div "Select row 10" at bounding box center [20, 167] width 21 height 29
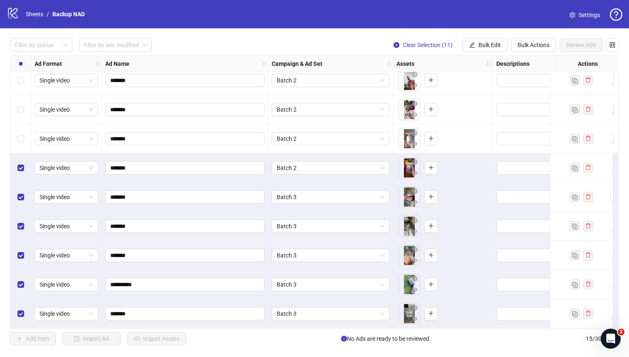
click at [14, 135] on div "Select row 9" at bounding box center [20, 138] width 21 height 29
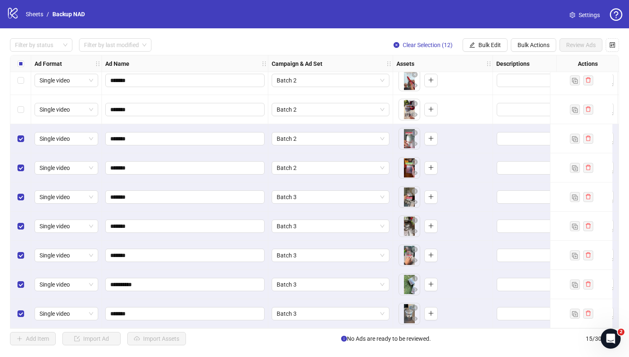
click at [16, 108] on div "Select row 8" at bounding box center [20, 109] width 21 height 29
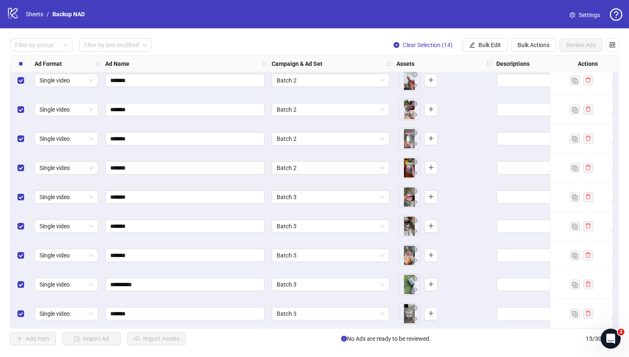
scroll to position [0, 0]
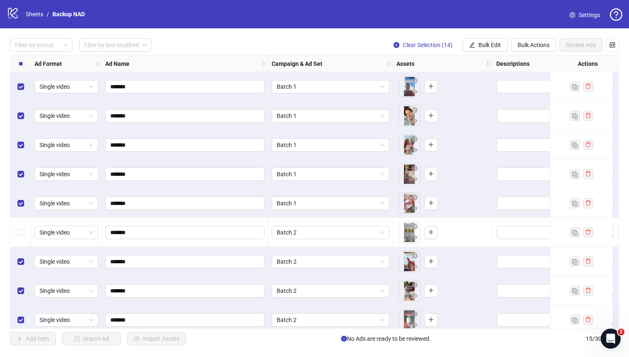
click at [21, 244] on div "Select row 6" at bounding box center [20, 232] width 21 height 29
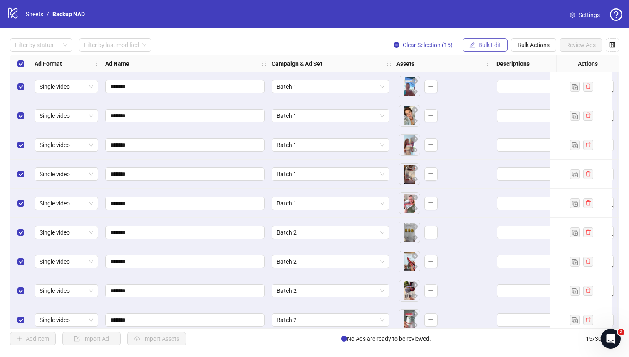
click at [489, 46] on span "Bulk Edit" at bounding box center [489, 45] width 22 height 7
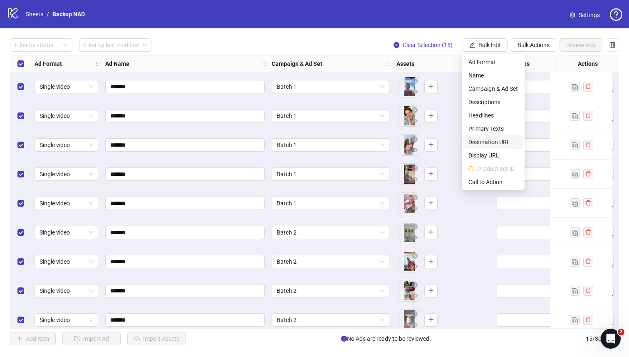
click at [499, 141] on span "Destination URL" at bounding box center [494, 141] width 50 height 9
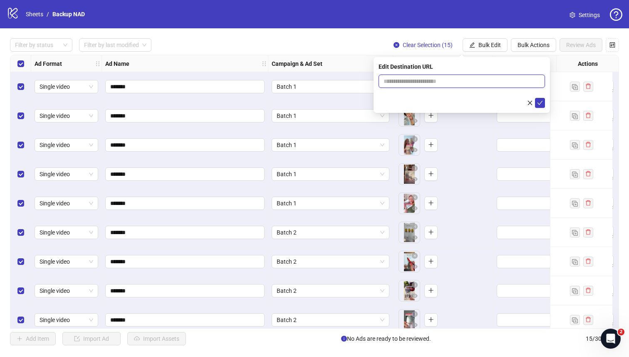
click at [436, 82] on input "text" at bounding box center [459, 81] width 150 height 9
paste input "**********"
type input "**********"
click at [540, 104] on icon "check" at bounding box center [540, 103] width 6 height 6
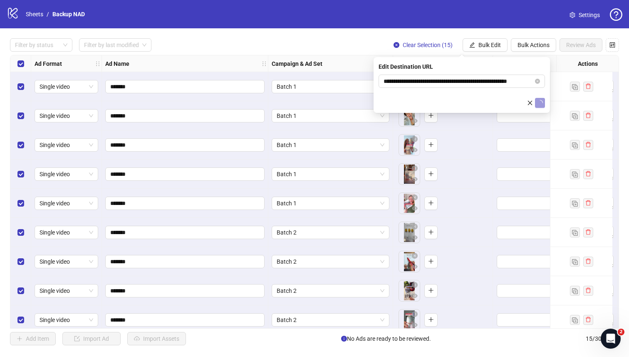
scroll to position [0, 0]
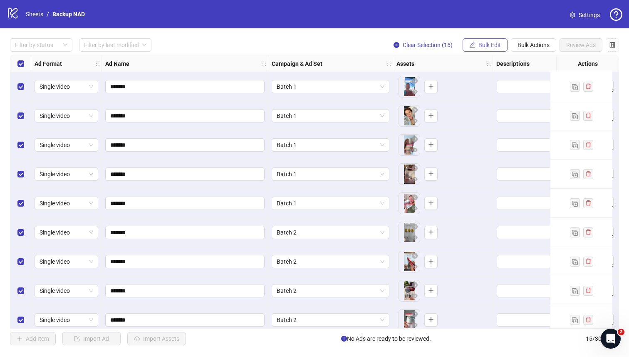
click at [489, 45] on span "Bulk Edit" at bounding box center [489, 45] width 22 height 7
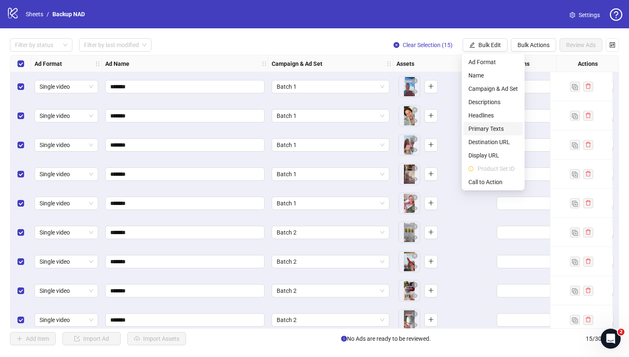
click at [496, 126] on span "Primary Texts" at bounding box center [494, 128] width 50 height 9
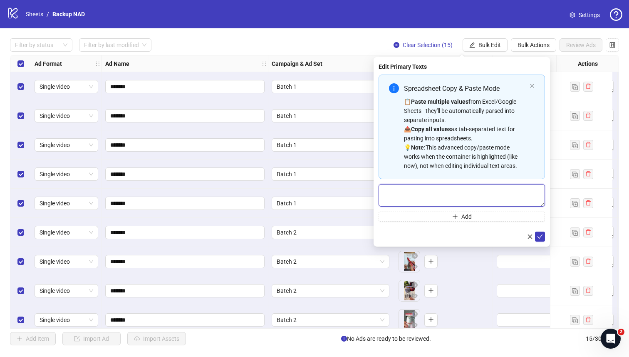
click at [456, 188] on textarea "Multi-text input container - paste or copy values" at bounding box center [462, 195] width 166 height 22
paste textarea "**********"
type textarea "**********"
click at [446, 216] on button "Add" at bounding box center [462, 216] width 166 height 10
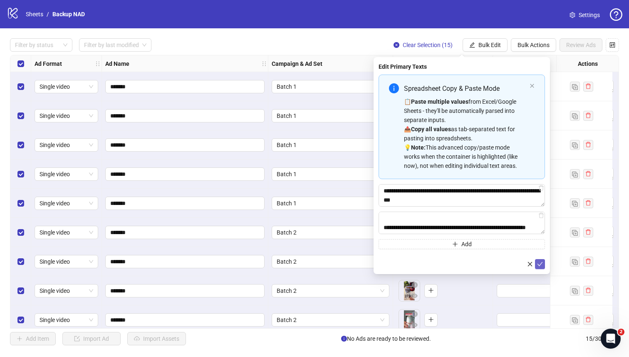
type textarea "**********"
click at [543, 263] on button "submit" at bounding box center [540, 264] width 10 height 10
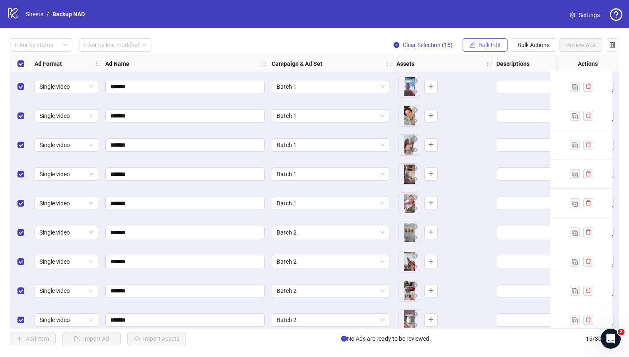
click at [486, 43] on span "Bulk Edit" at bounding box center [489, 45] width 22 height 7
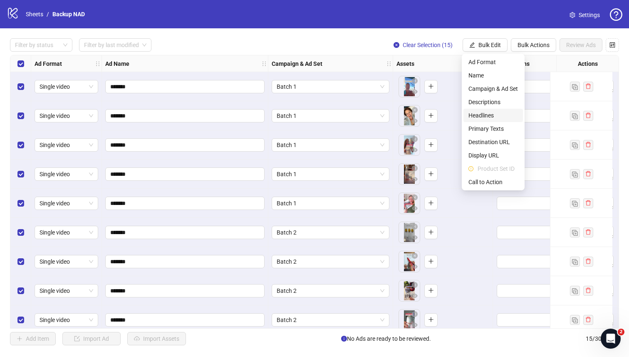
click at [492, 112] on span "Headlines" at bounding box center [494, 115] width 50 height 9
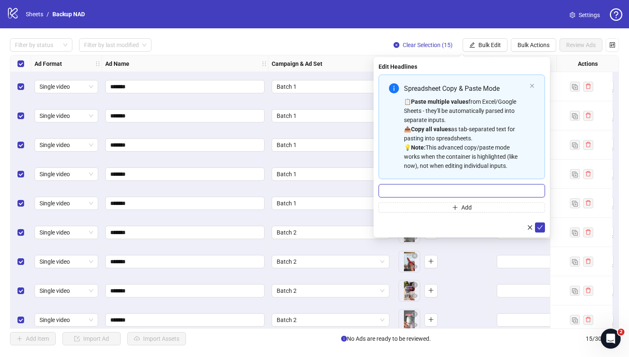
click at [446, 187] on input "Multi-input container - paste or copy values" at bounding box center [462, 190] width 166 height 13
paste input "**********"
type input "**********"
click at [450, 208] on button "Add" at bounding box center [462, 207] width 166 height 10
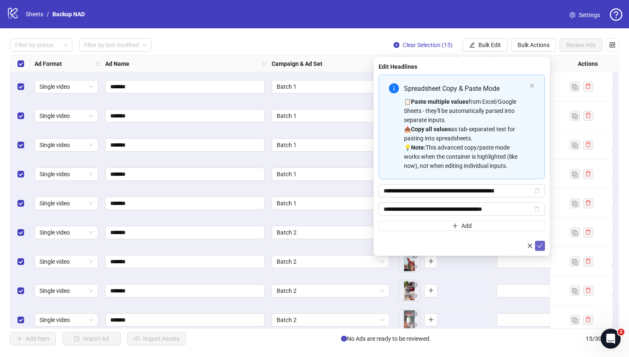
type input "**********"
click at [539, 246] on icon "check" at bounding box center [540, 245] width 5 height 4
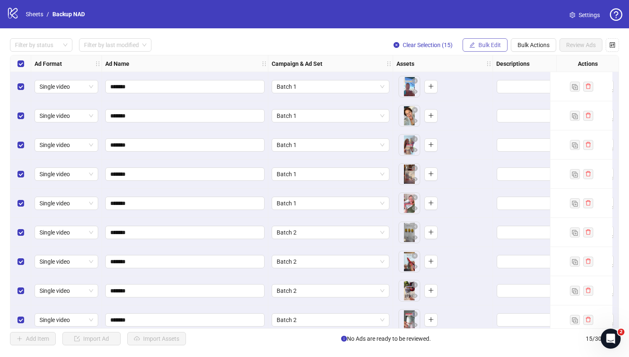
click at [481, 45] on span "Bulk Edit" at bounding box center [489, 45] width 22 height 7
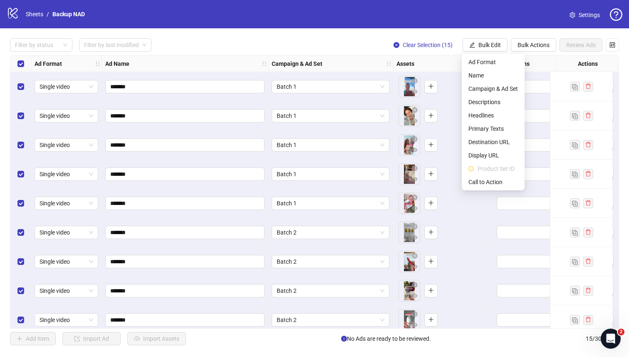
click at [493, 173] on li "Product Set ID" at bounding box center [493, 168] width 59 height 13
click at [493, 181] on span "Call to Action" at bounding box center [494, 181] width 50 height 9
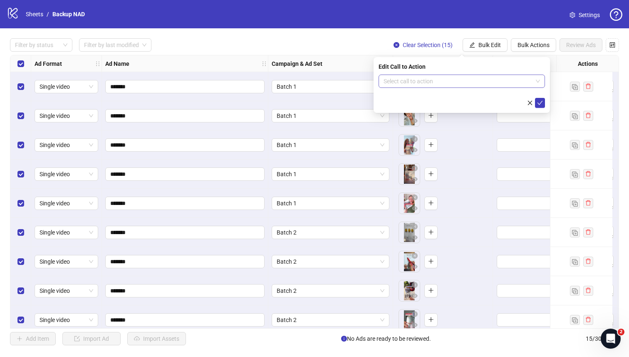
click at [508, 85] on input "search" at bounding box center [458, 81] width 149 height 12
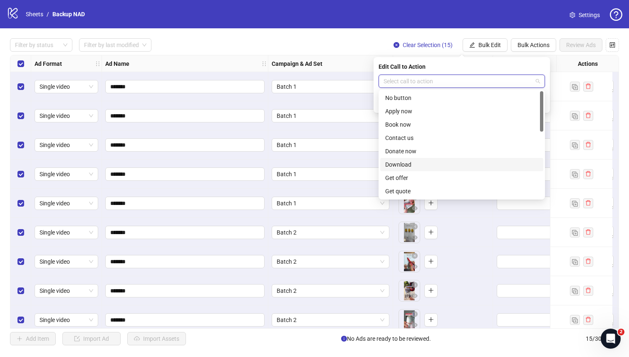
scroll to position [173, 0]
click at [436, 122] on div "Shop now" at bounding box center [461, 124] width 153 height 9
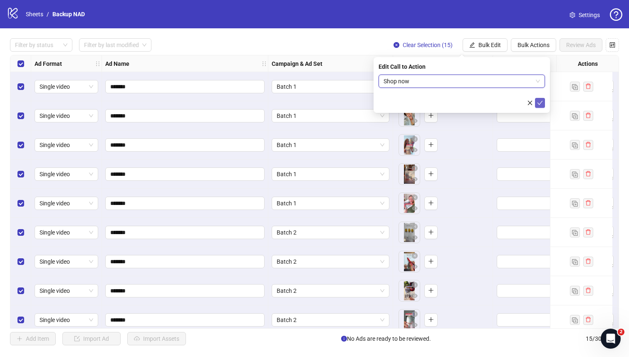
click at [543, 104] on icon "check" at bounding box center [540, 103] width 6 height 6
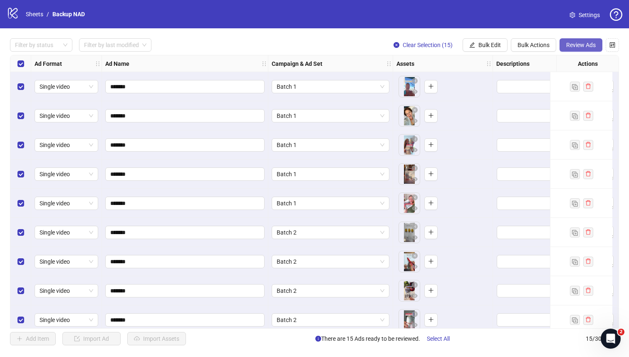
click at [585, 44] on span "Review Ads" at bounding box center [581, 45] width 30 height 7
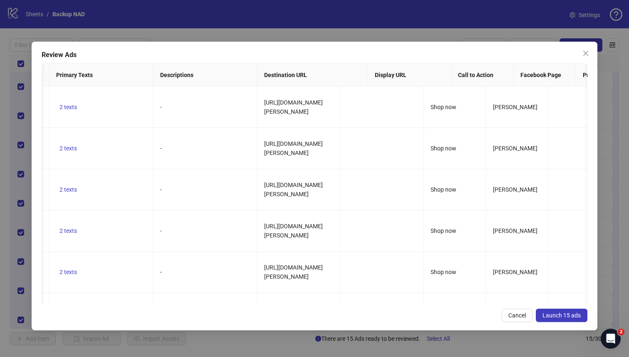
scroll to position [0, 0]
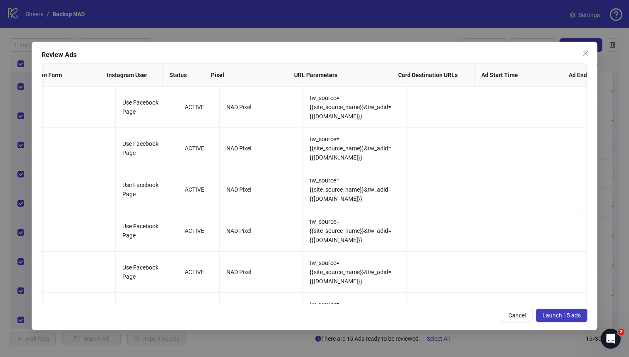
click at [560, 317] on span "Launch 15 ads" at bounding box center [562, 315] width 38 height 7
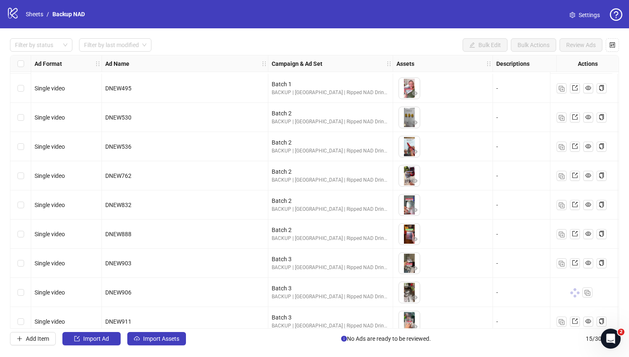
scroll to position [184, 0]
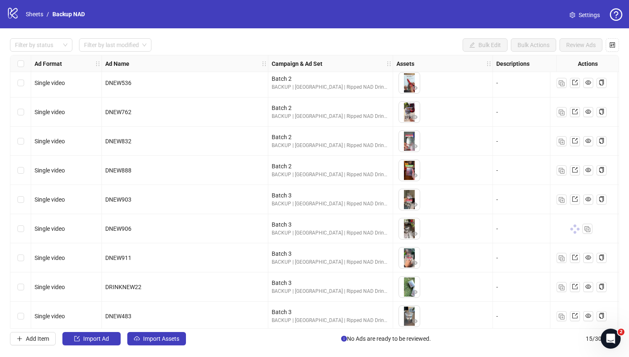
scroll to position [184, 0]
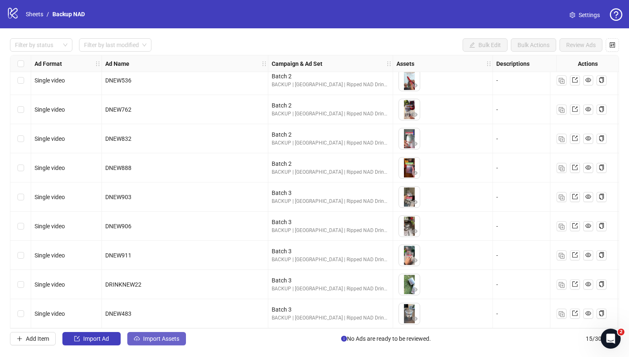
click at [156, 344] on button "Import Assets" at bounding box center [156, 338] width 59 height 13
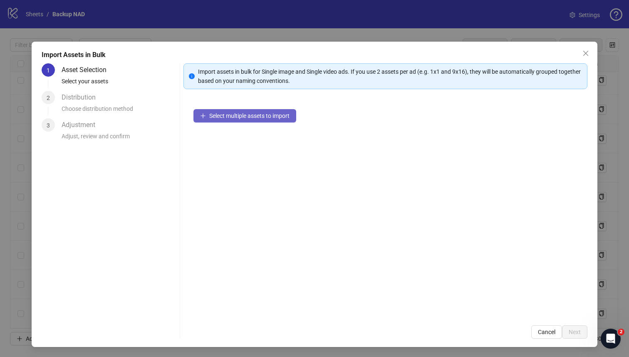
click at [245, 115] on span "Select multiple assets to import" at bounding box center [249, 115] width 80 height 7
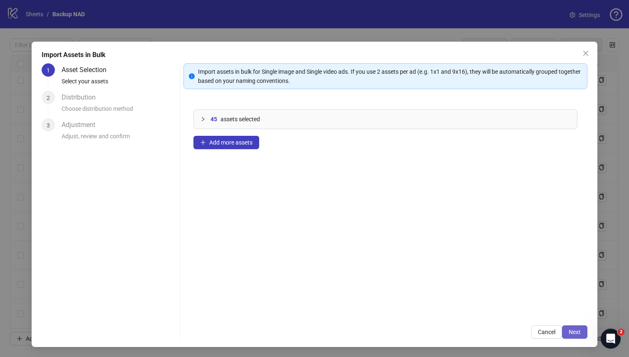
click at [569, 331] on span "Next" at bounding box center [575, 331] width 12 height 7
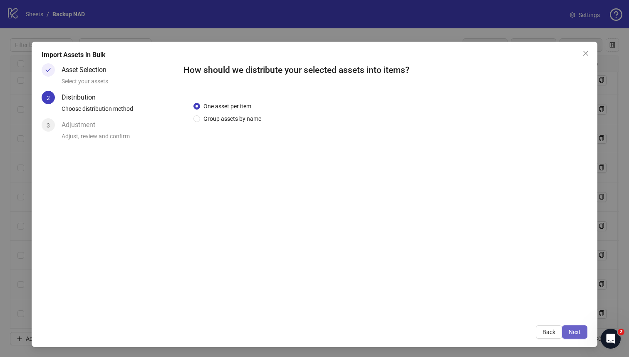
click at [573, 334] on span "Next" at bounding box center [575, 331] width 12 height 7
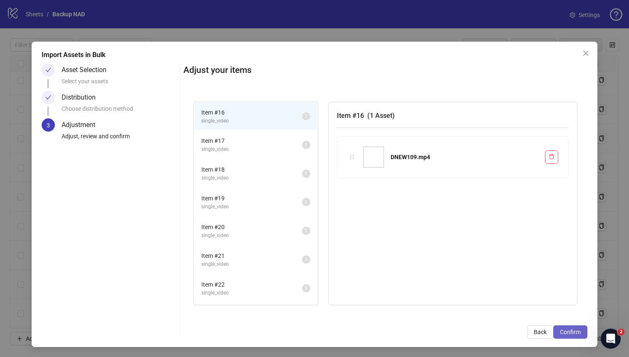
click at [567, 330] on span "Confirm" at bounding box center [570, 331] width 21 height 7
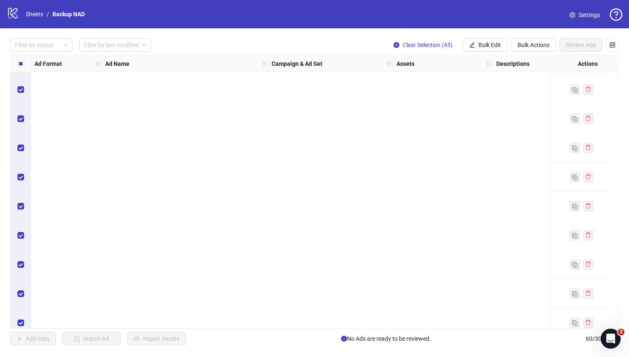
scroll to position [1495, 0]
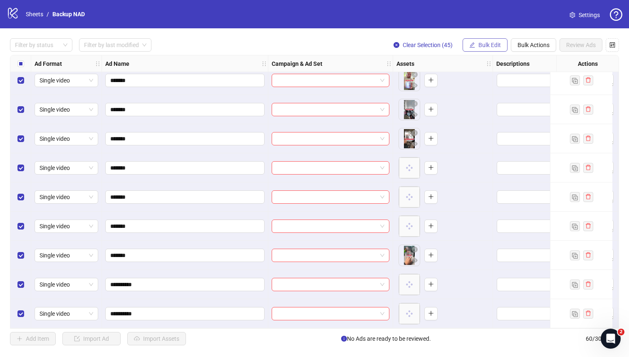
click at [485, 47] on span "Bulk Edit" at bounding box center [489, 45] width 22 height 7
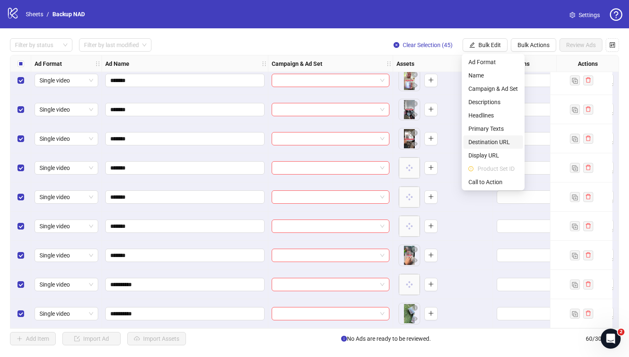
click at [498, 144] on span "Destination URL" at bounding box center [494, 141] width 50 height 9
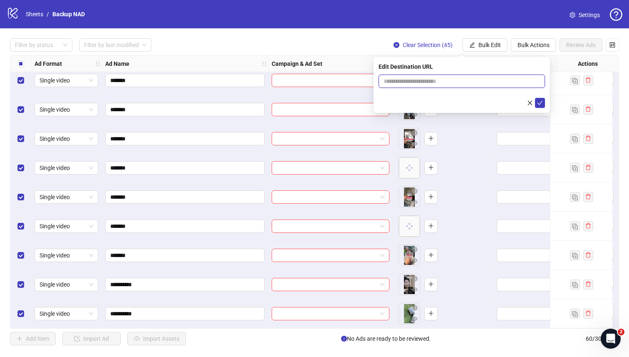
click at [444, 82] on input "text" at bounding box center [459, 81] width 150 height 9
paste input "**********"
type input "**********"
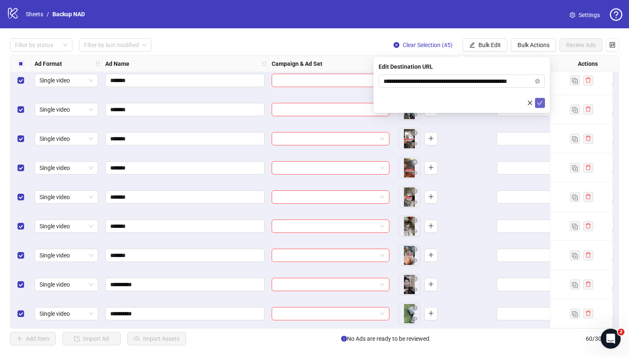
click at [539, 102] on icon "check" at bounding box center [540, 103] width 6 height 6
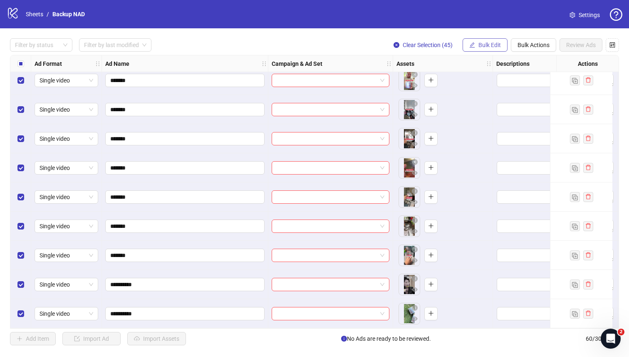
click at [494, 43] on span "Bulk Edit" at bounding box center [489, 45] width 22 height 7
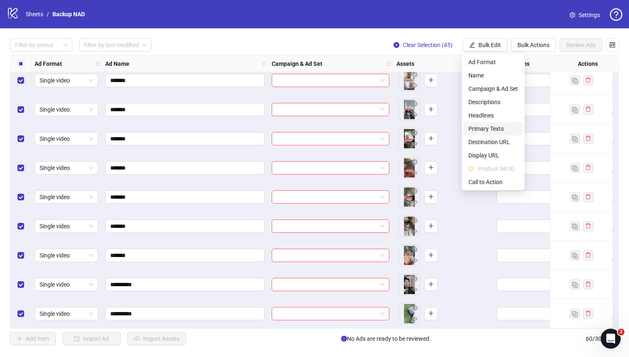
click at [501, 127] on span "Primary Texts" at bounding box center [494, 128] width 50 height 9
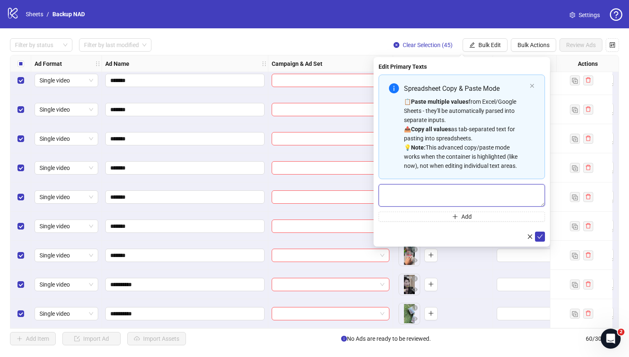
click at [453, 196] on textarea "Multi-text input container - paste or copy values" at bounding box center [462, 195] width 166 height 22
paste textarea "**********"
type textarea "**********"
click at [455, 214] on icon "plus" at bounding box center [455, 216] width 6 height 6
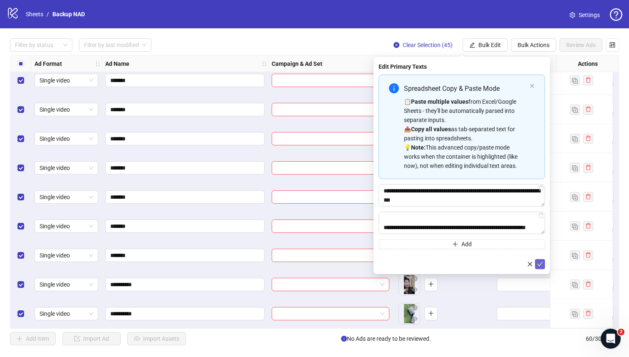
type textarea "**********"
click at [538, 264] on icon "check" at bounding box center [540, 264] width 5 height 4
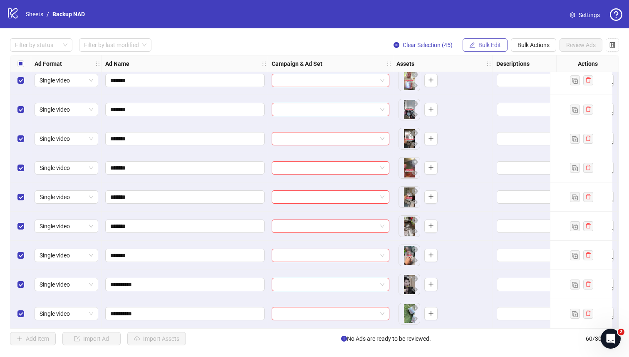
click at [492, 42] on span "Bulk Edit" at bounding box center [489, 45] width 22 height 7
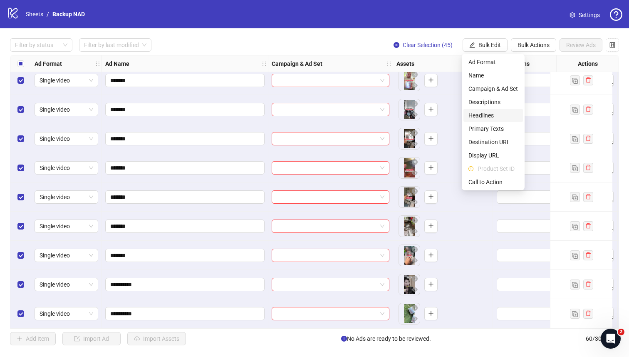
click at [493, 112] on span "Headlines" at bounding box center [494, 115] width 50 height 9
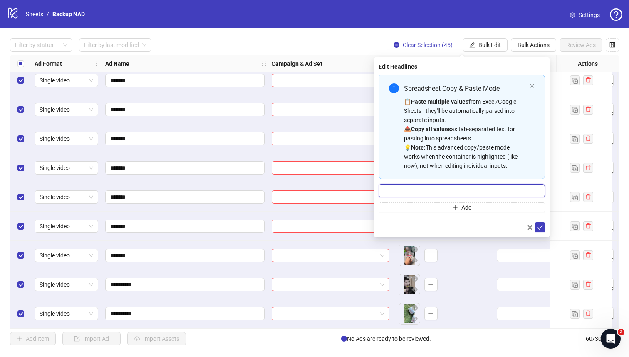
click at [445, 193] on input "Multi-input container - paste or copy values" at bounding box center [462, 190] width 166 height 13
paste input "**********"
type input "**********"
click at [446, 206] on button "Add" at bounding box center [462, 207] width 166 height 10
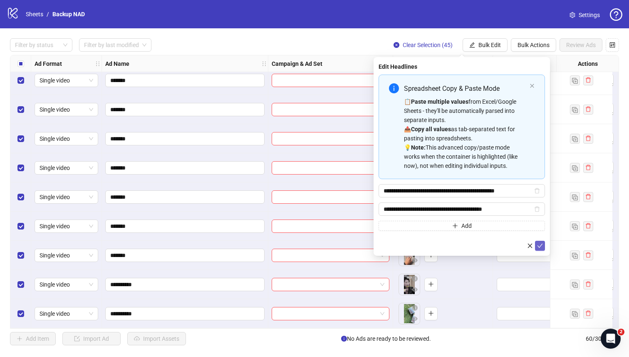
type input "**********"
click at [538, 245] on icon "check" at bounding box center [540, 246] width 6 height 6
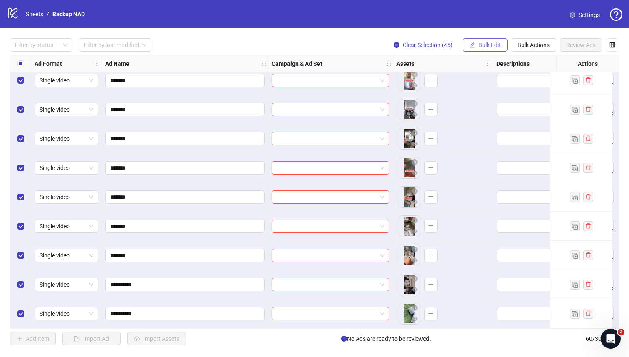
click at [486, 48] on span "Bulk Edit" at bounding box center [489, 45] width 22 height 7
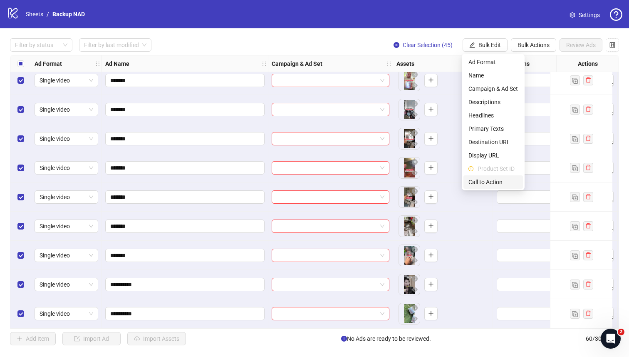
click at [501, 178] on span "Call to Action" at bounding box center [494, 181] width 50 height 9
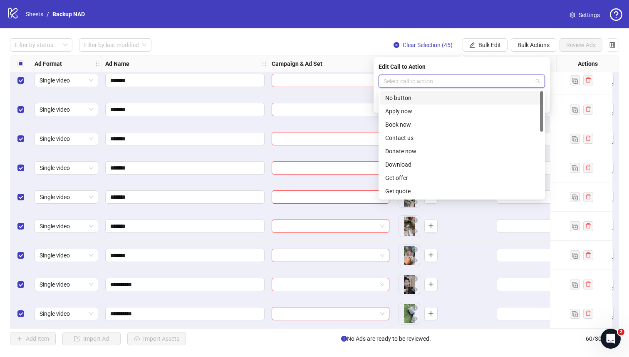
click at [461, 86] on input "search" at bounding box center [458, 81] width 149 height 12
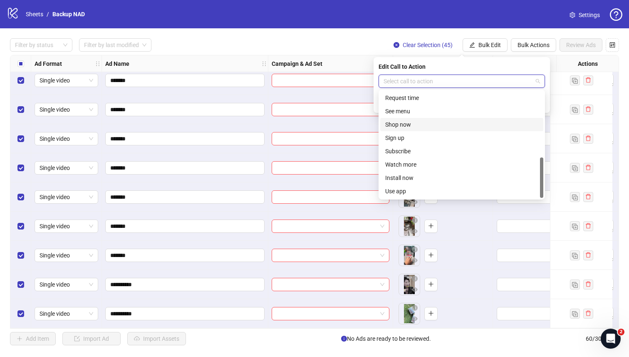
click at [436, 124] on div "Shop now" at bounding box center [461, 124] width 153 height 9
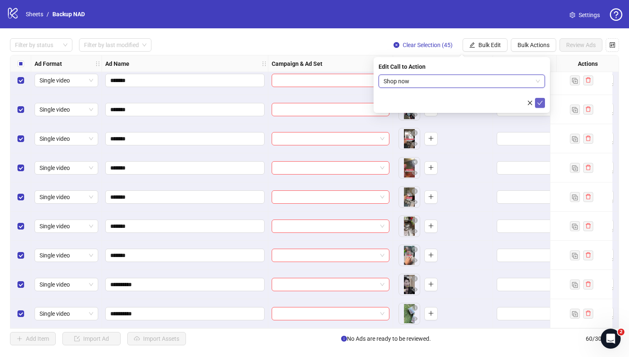
click at [542, 106] on button "submit" at bounding box center [540, 103] width 10 height 10
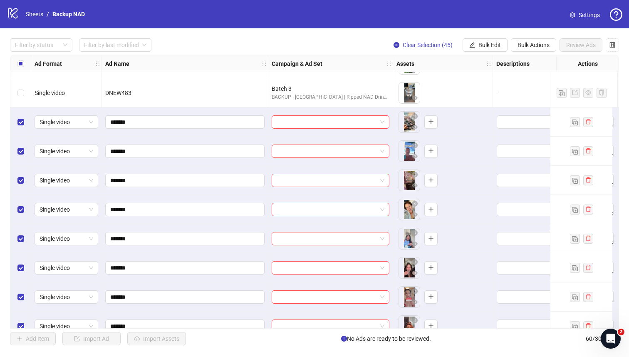
scroll to position [376, 0]
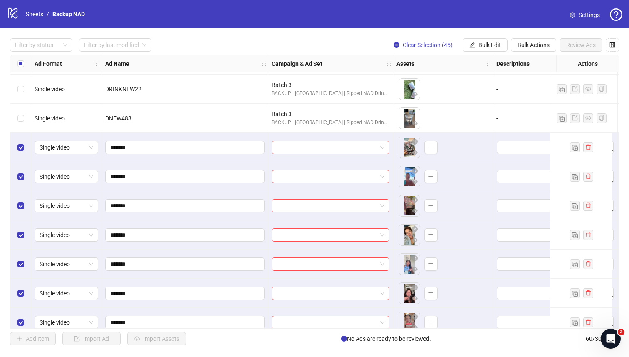
click at [340, 151] on input "search" at bounding box center [327, 147] width 100 height 12
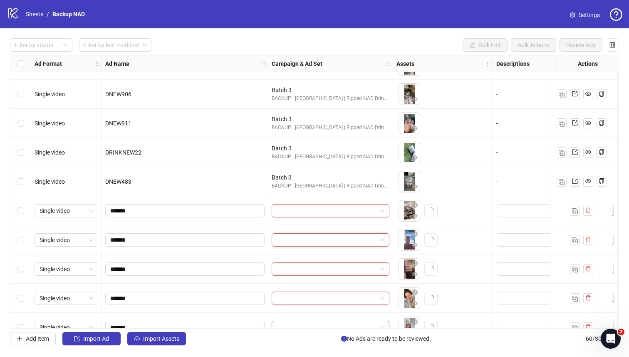
scroll to position [412, 0]
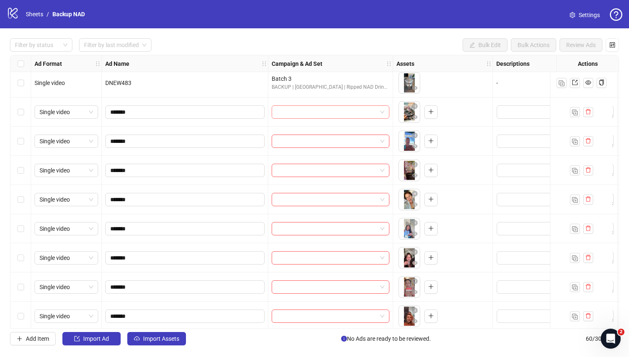
click at [317, 115] on input "search" at bounding box center [327, 112] width 100 height 12
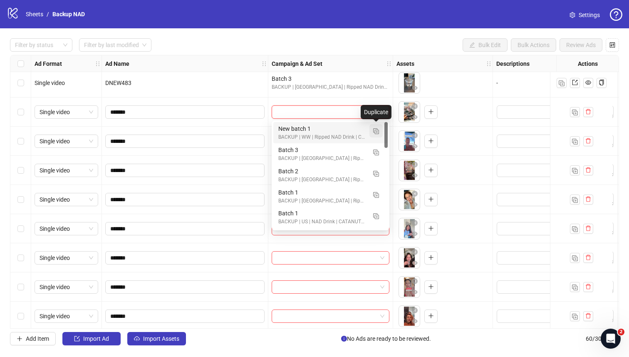
click at [373, 131] on img "button" at bounding box center [376, 131] width 6 height 6
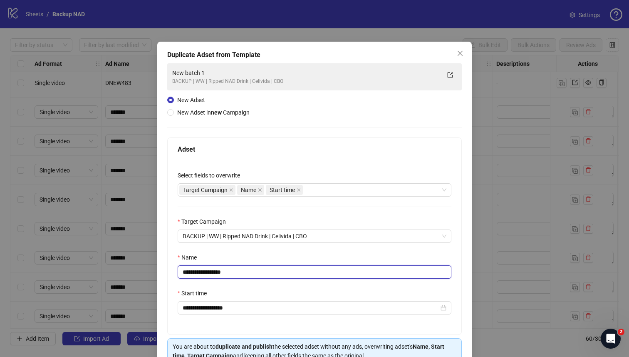
drag, startPoint x: 260, startPoint y: 273, endPoint x: 211, endPoint y: 272, distance: 49.1
click at [211, 272] on input "**********" at bounding box center [315, 271] width 274 height 13
click at [197, 271] on input "**********" at bounding box center [315, 271] width 274 height 13
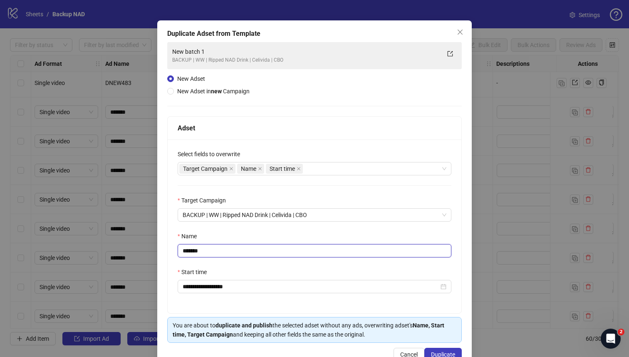
scroll to position [45, 0]
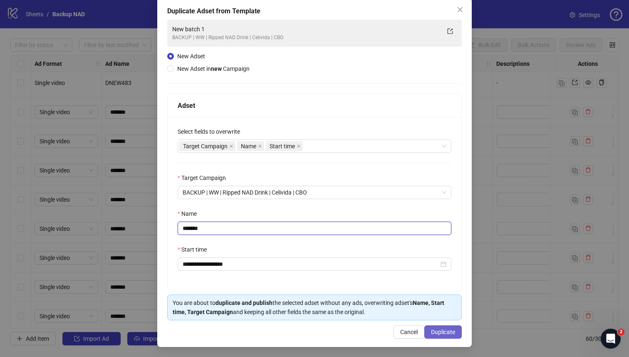
type input "*******"
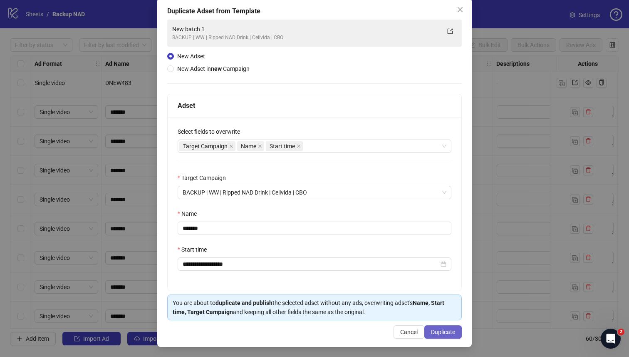
click at [435, 331] on span "Duplicate" at bounding box center [443, 331] width 24 height 7
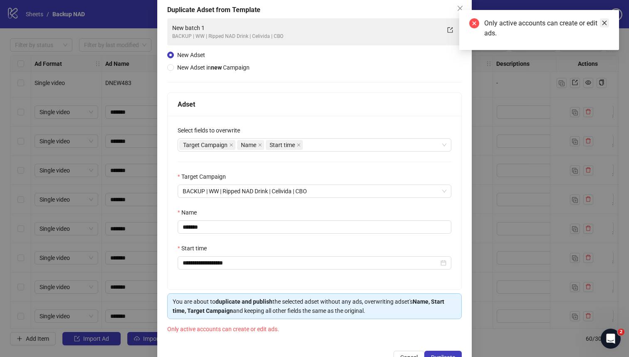
click at [608, 21] on link "Close" at bounding box center [604, 22] width 9 height 9
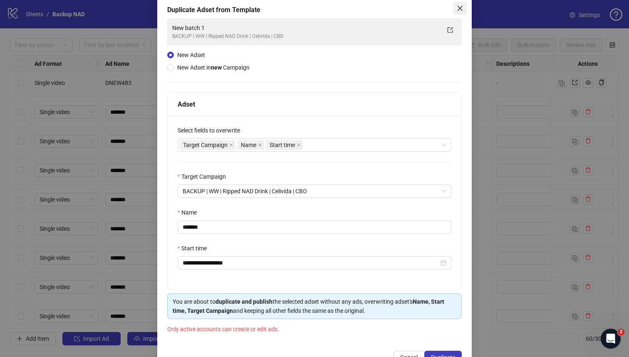
click at [457, 10] on icon "close" at bounding box center [460, 8] width 7 height 7
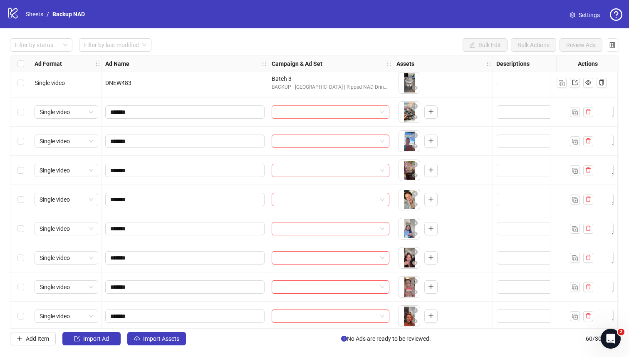
click at [366, 112] on input "search" at bounding box center [327, 112] width 100 height 12
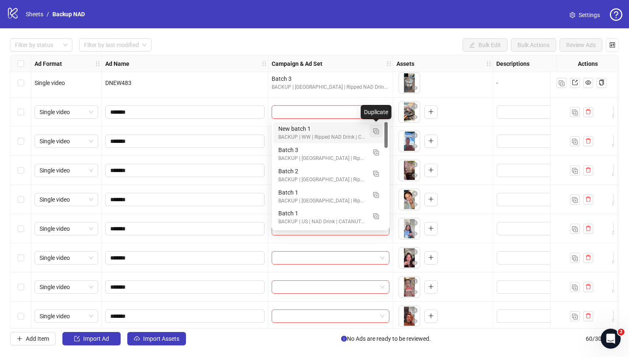
click at [377, 131] on img "button" at bounding box center [376, 131] width 6 height 6
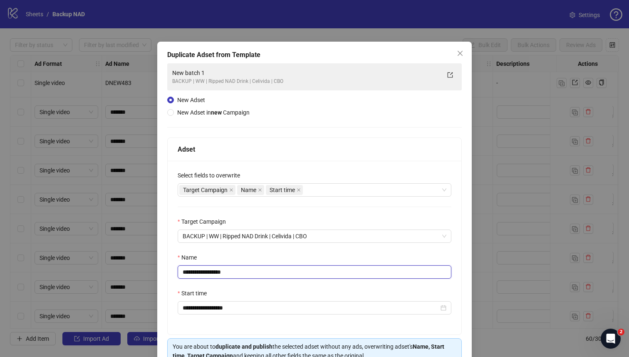
drag, startPoint x: 249, startPoint y: 271, endPoint x: 212, endPoint y: 272, distance: 37.0
click at [212, 272] on input "**********" at bounding box center [315, 271] width 274 height 13
click at [457, 50] on icon "close" at bounding box center [460, 53] width 7 height 7
